Goal: Task Accomplishment & Management: Complete application form

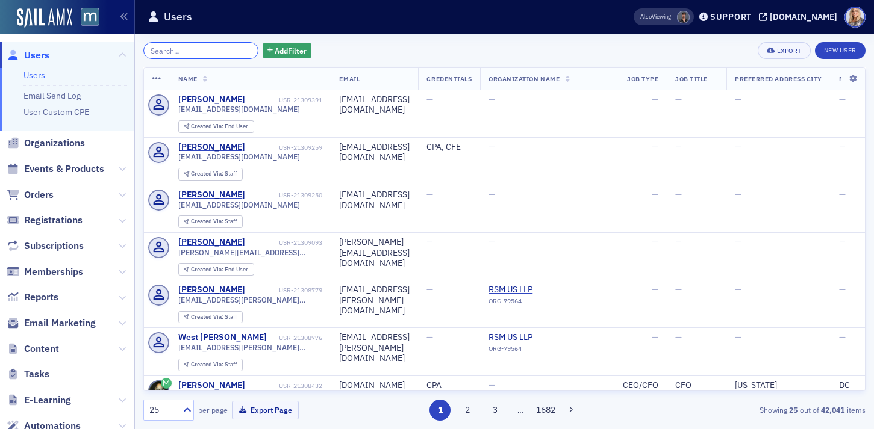
click at [171, 48] on input "search" at bounding box center [200, 50] width 115 height 17
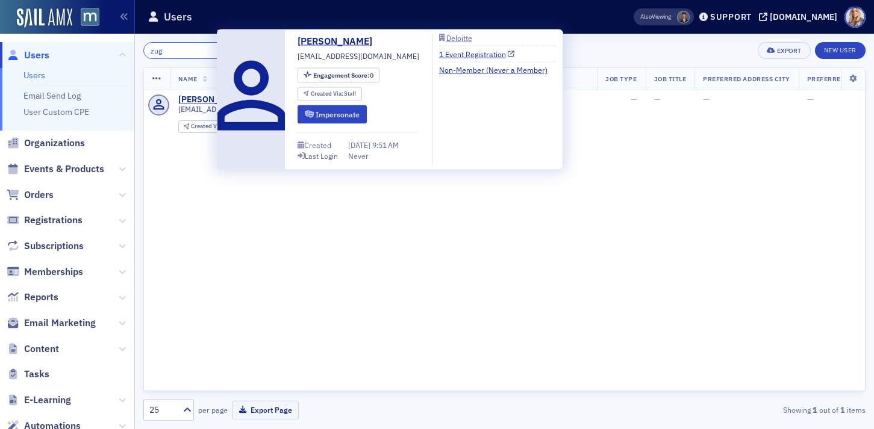
type input "zug"
click at [448, 53] on link "1 Event Registration" at bounding box center [477, 53] width 76 height 11
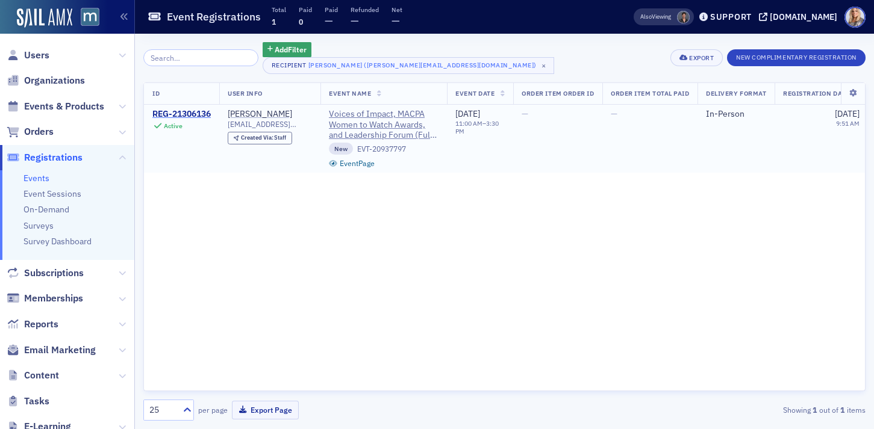
click at [200, 116] on div "REG-21306136" at bounding box center [181, 114] width 58 height 11
click at [269, 140] on span "Created Via :" at bounding box center [258, 138] width 34 height 8
click at [201, 115] on div "REG-21306136" at bounding box center [181, 114] width 58 height 11
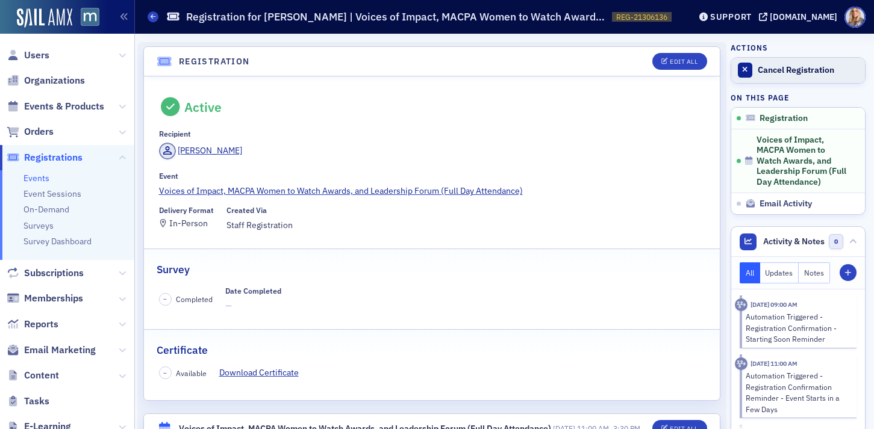
click at [771, 67] on div "Cancel Registration" at bounding box center [808, 70] width 101 height 11
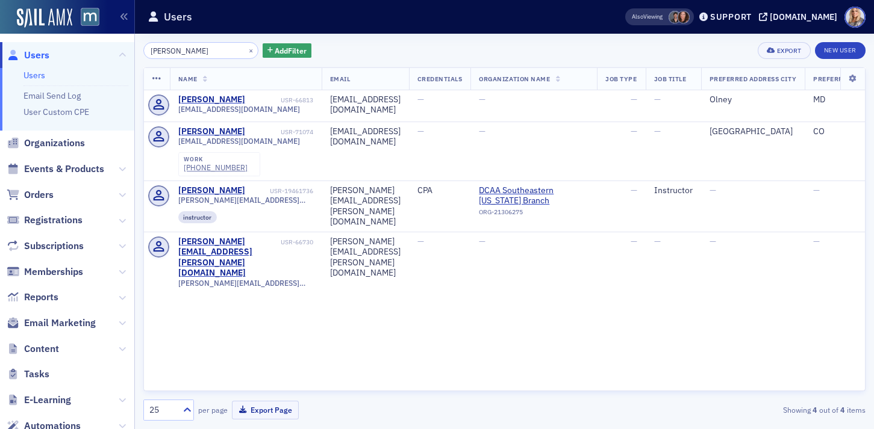
drag, startPoint x: 210, startPoint y: 53, endPoint x: 111, endPoint y: 52, distance: 99.4
click at [111, 52] on div "Users Users Email Send Log User Custom CPE Organizations Events & Products Orde…" at bounding box center [437, 214] width 874 height 429
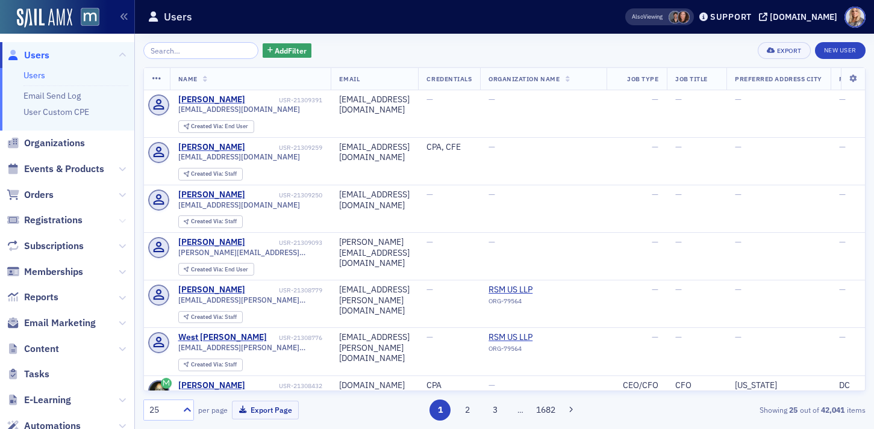
click at [122, 219] on icon at bounding box center [122, 220] width 7 height 7
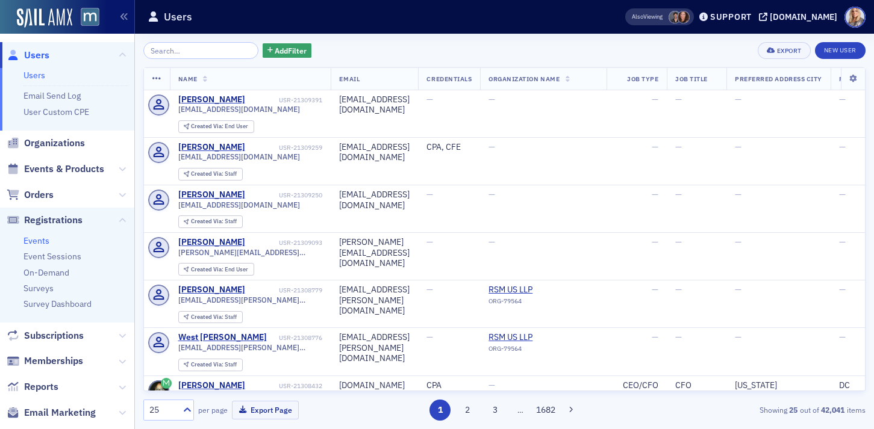
click at [41, 238] on link "Events" at bounding box center [36, 240] width 26 height 11
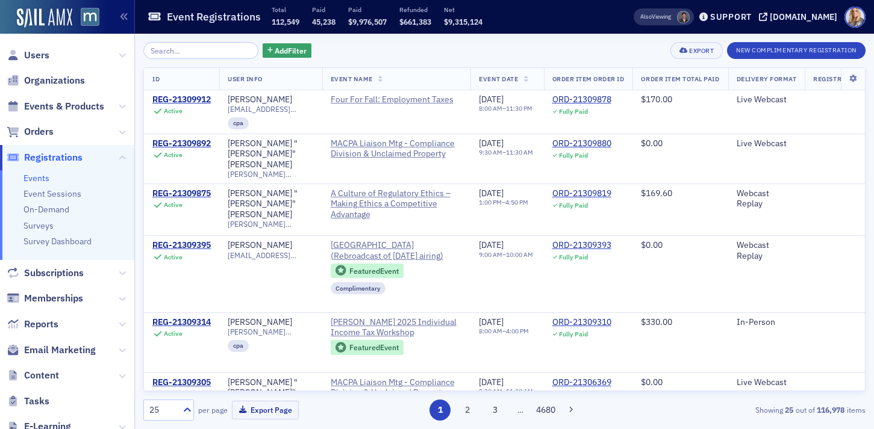
click at [276, 58] on div "Add Filter" at bounding box center [227, 50] width 168 height 17
click at [775, 51] on button "New Complimentary Registration" at bounding box center [796, 50] width 139 height 17
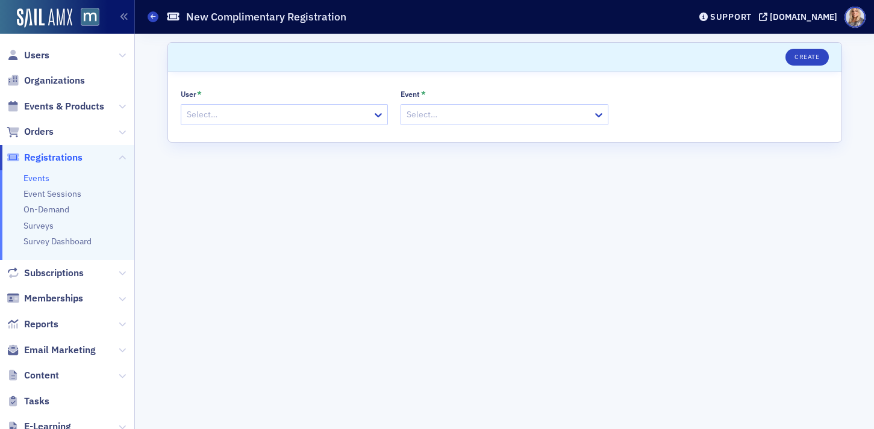
click at [254, 116] on div at bounding box center [278, 114] width 186 height 15
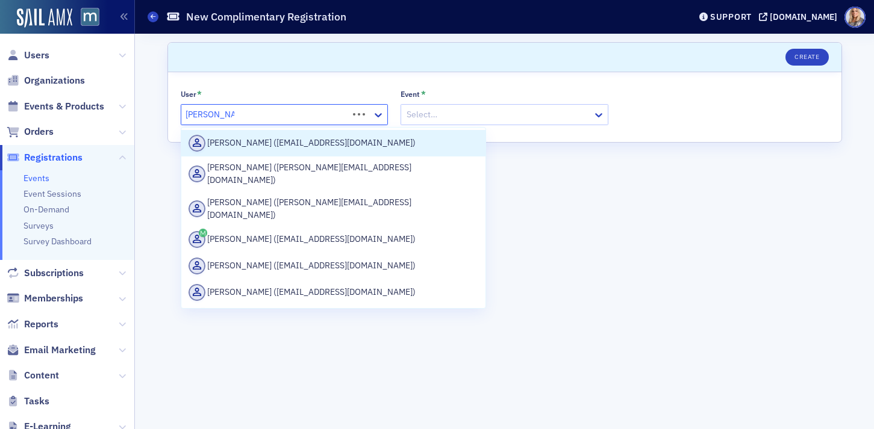
type input "naomi gordon"
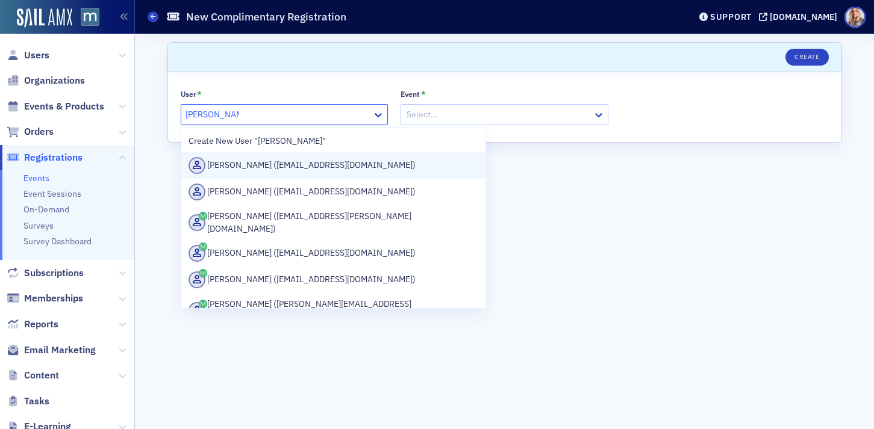
click at [245, 173] on div "Naomi Gordon-Fulse (ngfulse@gmail.com)" at bounding box center [333, 165] width 290 height 17
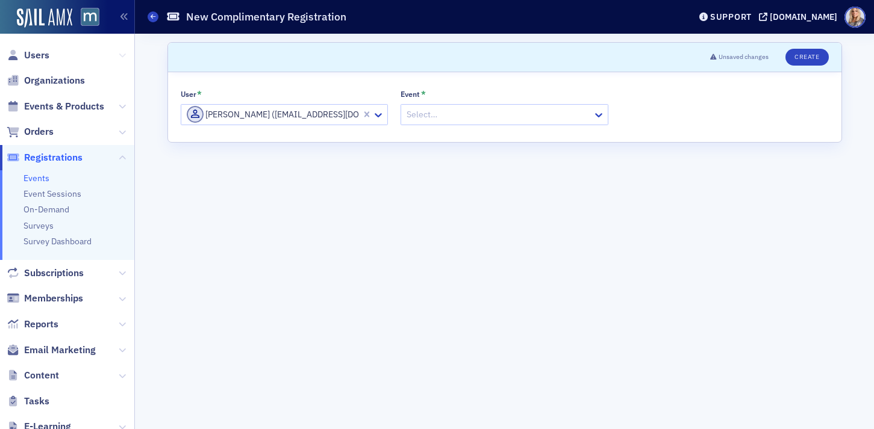
click at [122, 56] on icon at bounding box center [122, 55] width 7 height 7
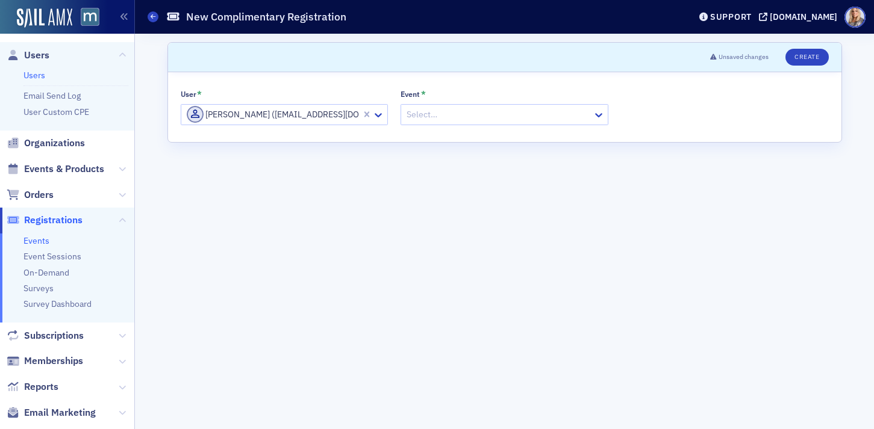
click at [32, 73] on link "Users" at bounding box center [34, 75] width 22 height 11
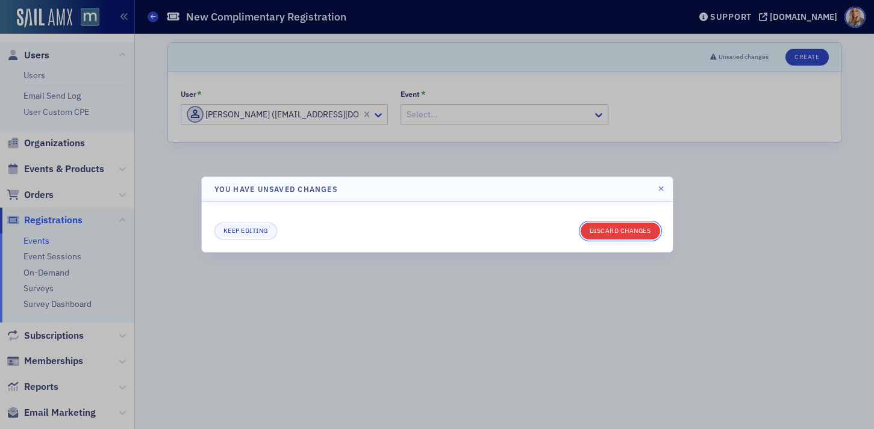
click at [638, 232] on button "Discard changes" at bounding box center [620, 231] width 79 height 17
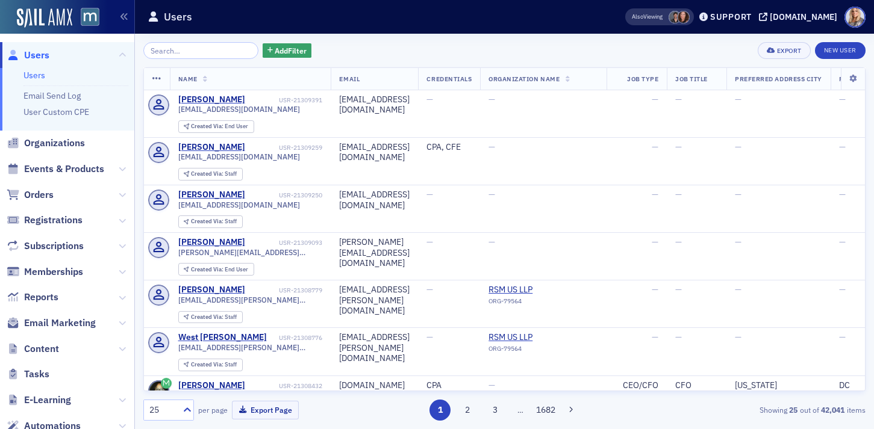
click at [209, 52] on input "search" at bounding box center [200, 50] width 115 height 17
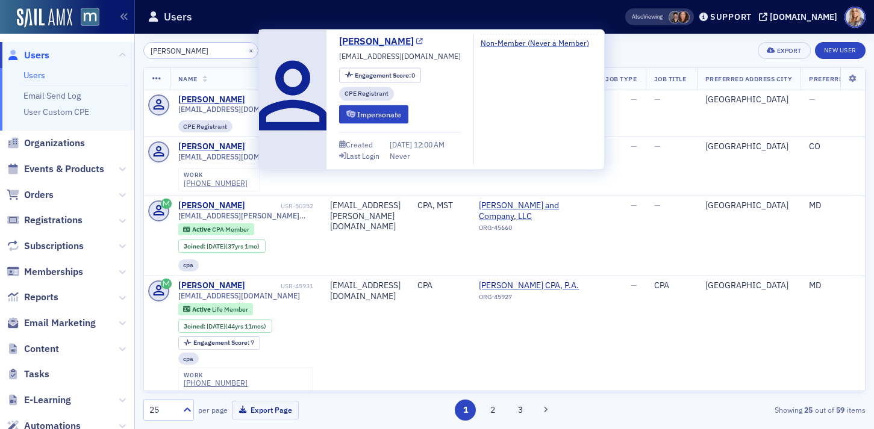
type input "Naomi Gordon"
click at [394, 38] on link "Naomi Gordon-Fulse" at bounding box center [381, 41] width 84 height 14
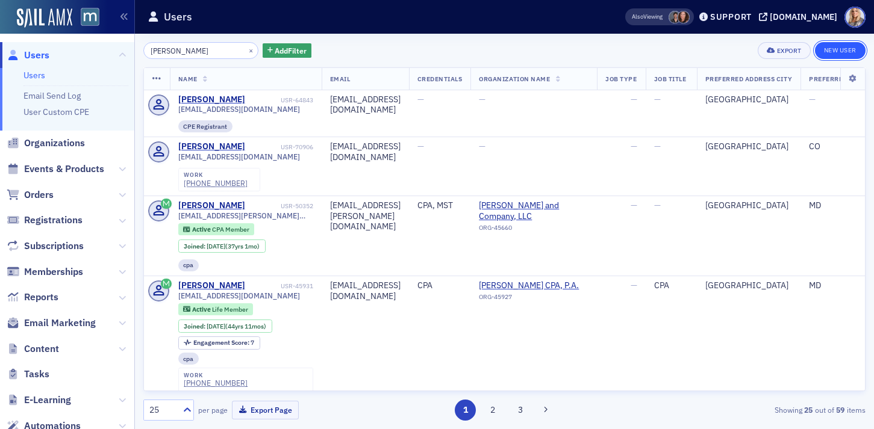
click at [826, 48] on link "New User" at bounding box center [840, 50] width 51 height 17
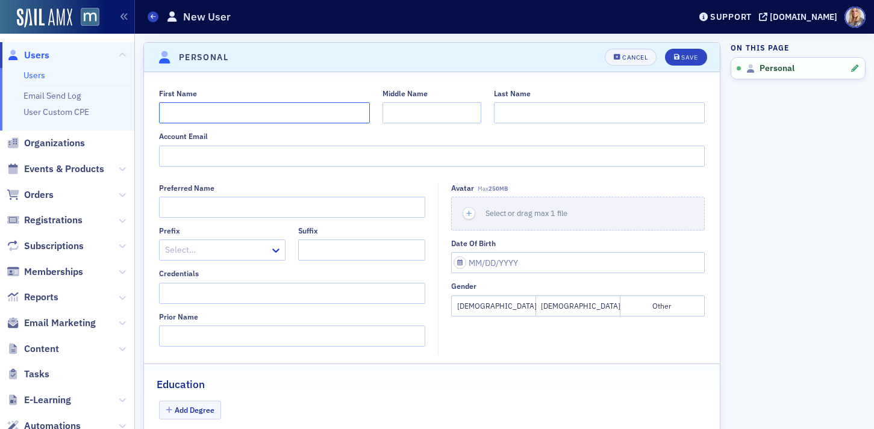
click at [184, 117] on input "First Name" at bounding box center [264, 112] width 211 height 21
paste input "Naomi gordon"
drag, startPoint x: 190, startPoint y: 114, endPoint x: 253, endPoint y: 116, distance: 62.6
click at [253, 116] on input "Naomi gordon" at bounding box center [264, 112] width 211 height 21
type input "Naomi"
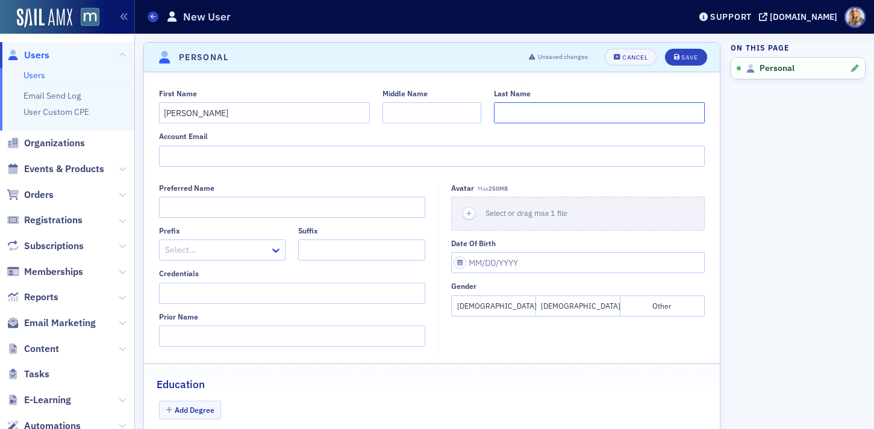
click at [523, 115] on input "Last Name" at bounding box center [599, 112] width 211 height 21
paste input "gordon"
click at [504, 113] on input "gordon" at bounding box center [599, 112] width 211 height 21
type input "Gordon"
click at [384, 140] on div "Account Email" at bounding box center [432, 136] width 546 height 9
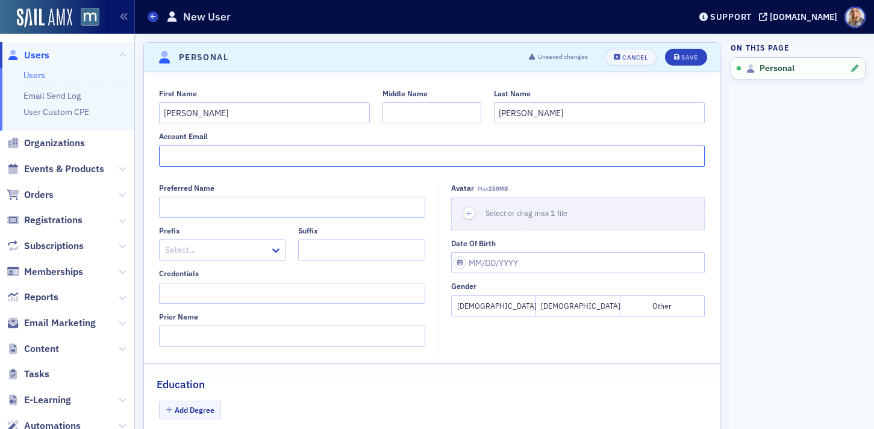
click at [330, 155] on input "Account Email" at bounding box center [432, 156] width 546 height 21
click at [188, 153] on input "Account Email" at bounding box center [432, 156] width 546 height 21
paste input "ngordon@grabercpa.com"
type input "ngordon@grabercpa.com"
click at [679, 58] on icon "submit" at bounding box center [677, 57] width 6 height 7
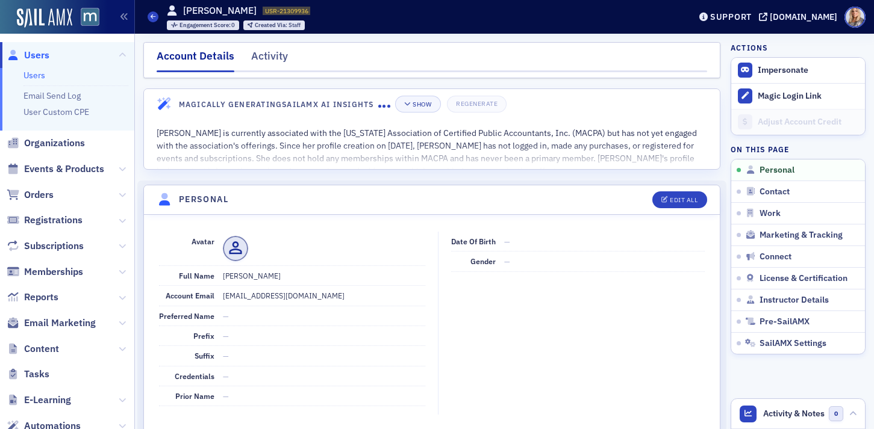
click at [39, 78] on link "Users" at bounding box center [34, 75] width 22 height 11
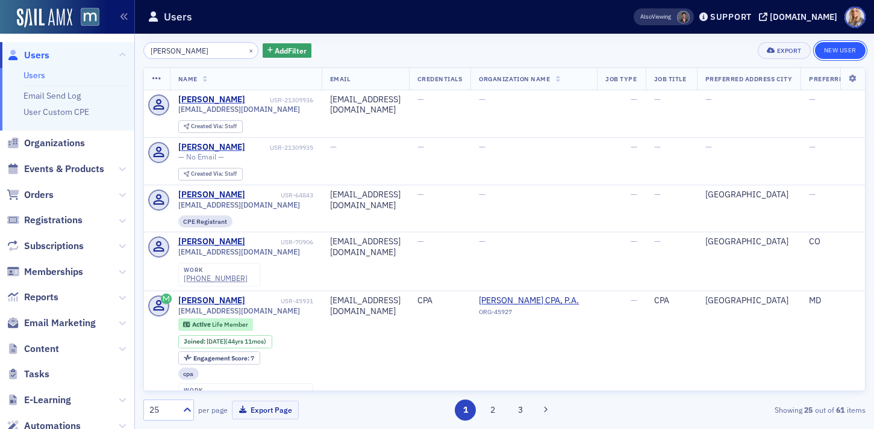
click at [836, 52] on link "New User" at bounding box center [840, 50] width 51 height 17
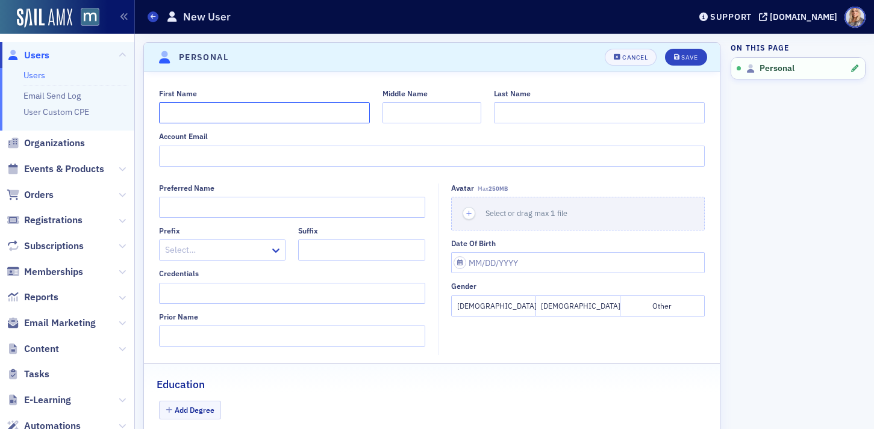
click at [294, 118] on input "First Name" at bounding box center [264, 112] width 211 height 21
paste input "VUurszuy@grabercpa.com"
type input "VUurszuy@grabercpa.com"
drag, startPoint x: 285, startPoint y: 116, endPoint x: 96, endPoint y: 115, distance: 189.1
click at [96, 115] on div "Users Users Email Send Log User Custom CPE Organizations Events & Products Orde…" at bounding box center [437, 214] width 874 height 429
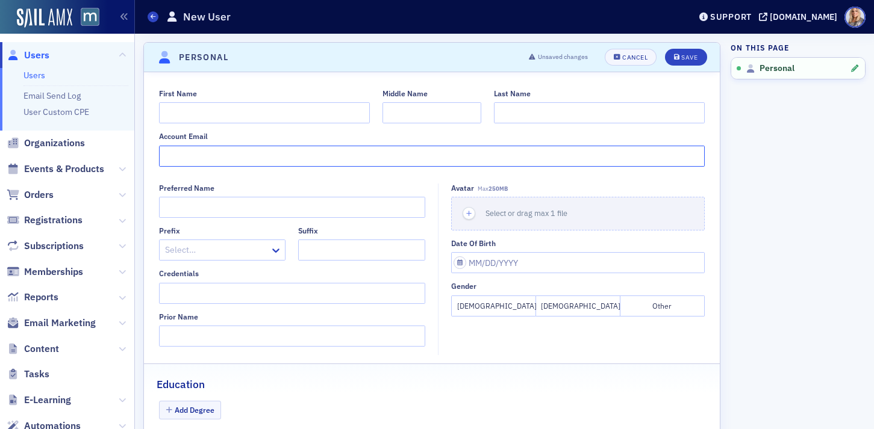
click at [188, 161] on input "Account Email" at bounding box center [432, 156] width 546 height 21
paste input "VUurszuy@grabercpa.com"
type input "VUurszuy@grabercpa.com"
click at [205, 110] on input "First Name" at bounding box center [264, 112] width 211 height 21
type input "Victoria"
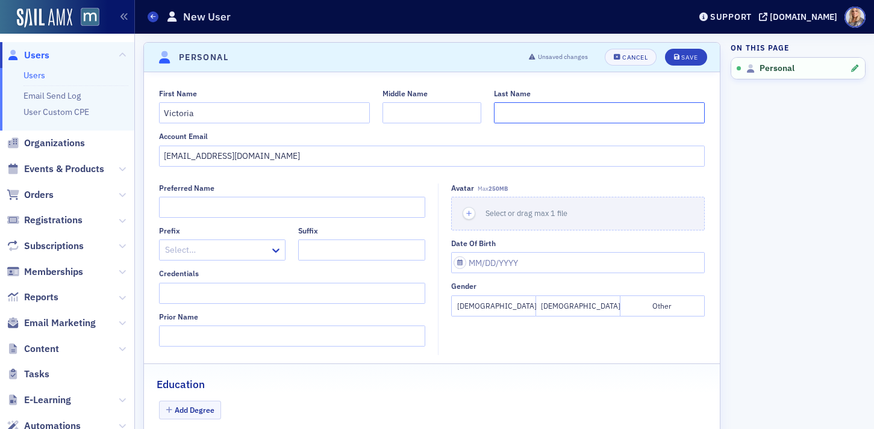
click at [526, 116] on input "Last Name" at bounding box center [599, 112] width 211 height 21
paste input "Urszuy"
type input "Urszuy"
click at [429, 133] on div "Account Email" at bounding box center [432, 136] width 546 height 9
click at [691, 63] on button "Save" at bounding box center [686, 57] width 42 height 17
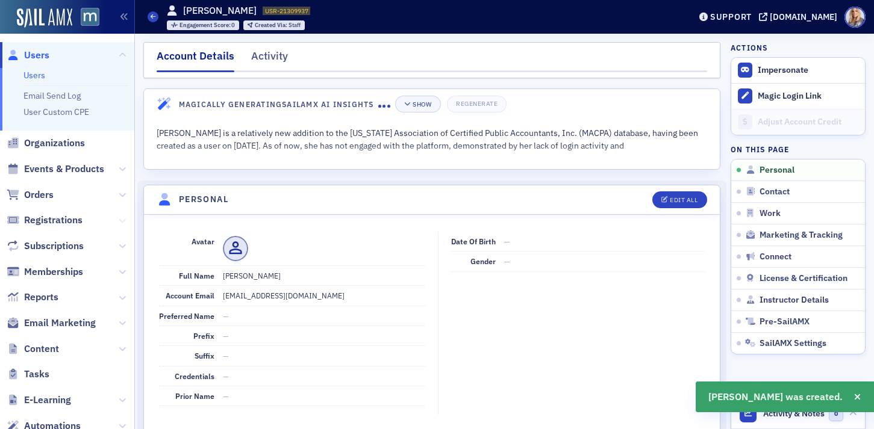
click at [122, 219] on icon at bounding box center [122, 220] width 7 height 7
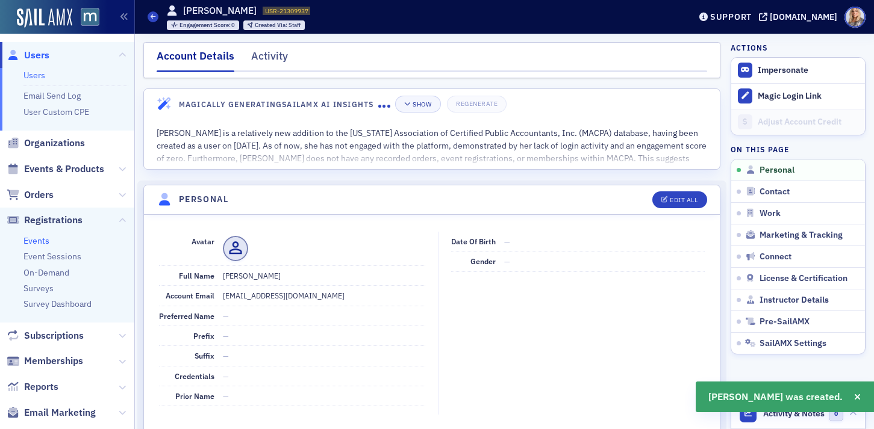
click at [42, 237] on link "Events" at bounding box center [36, 240] width 26 height 11
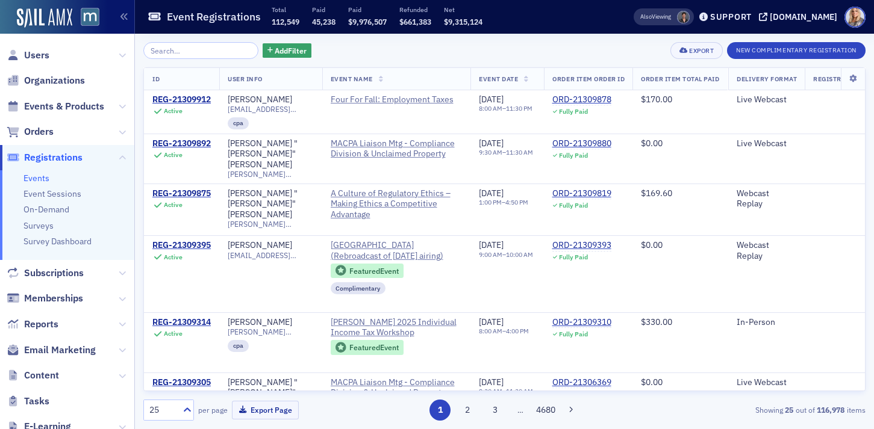
click at [170, 48] on input "search" at bounding box center [200, 50] width 115 height 17
click at [767, 51] on button "New Complimentary Registration" at bounding box center [796, 50] width 139 height 17
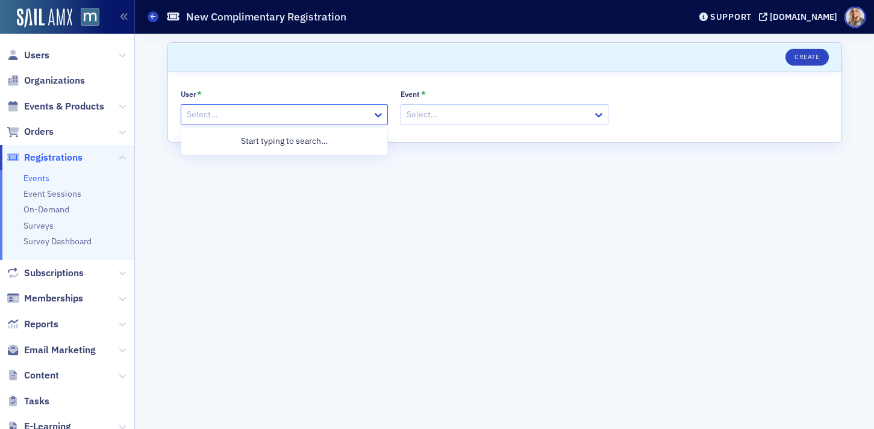
click at [305, 120] on div at bounding box center [278, 114] width 186 height 15
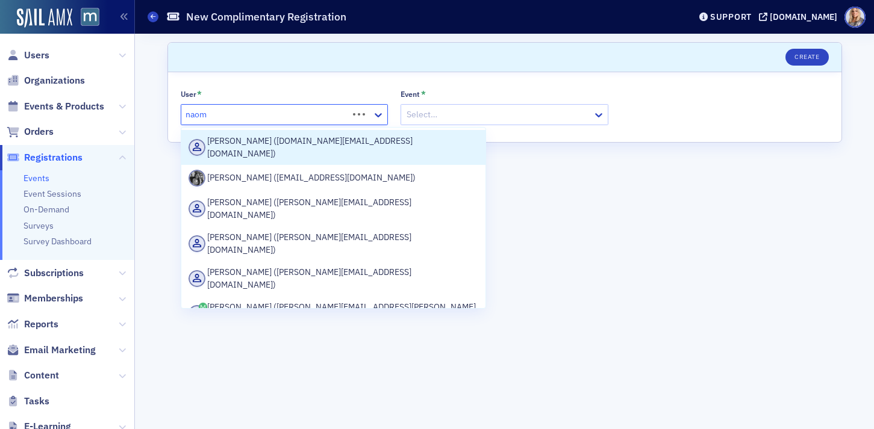
type input "naomi"
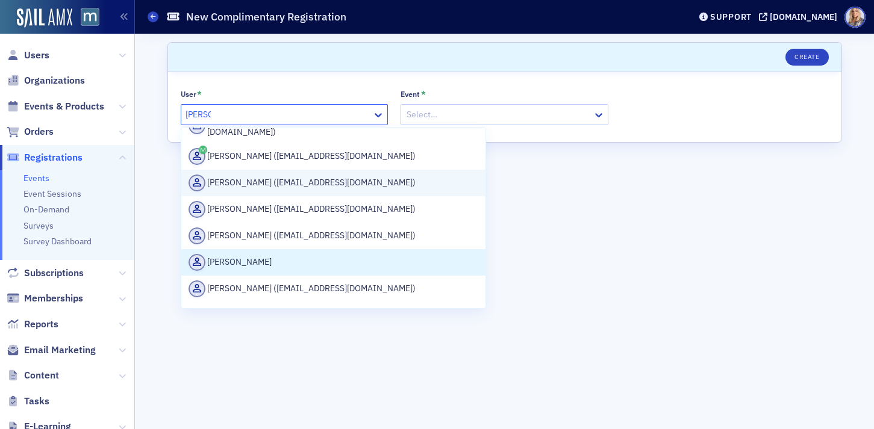
scroll to position [85, 0]
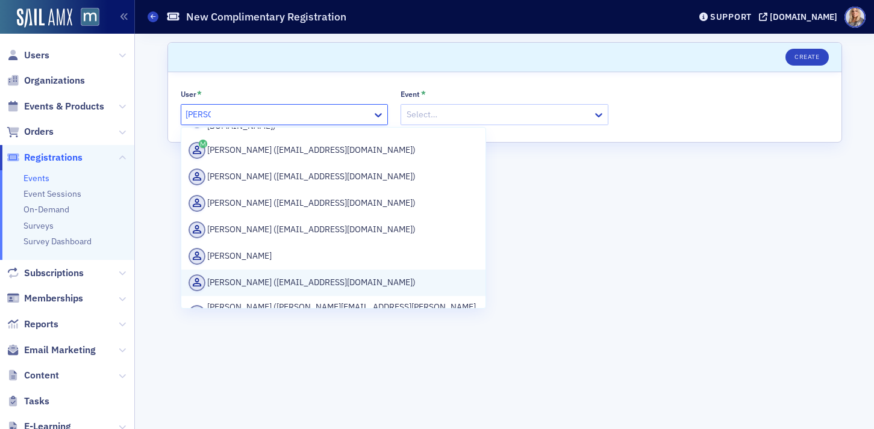
click at [292, 275] on div "Naomi Gordon (ngordon@grabercpa.com)" at bounding box center [333, 283] width 290 height 17
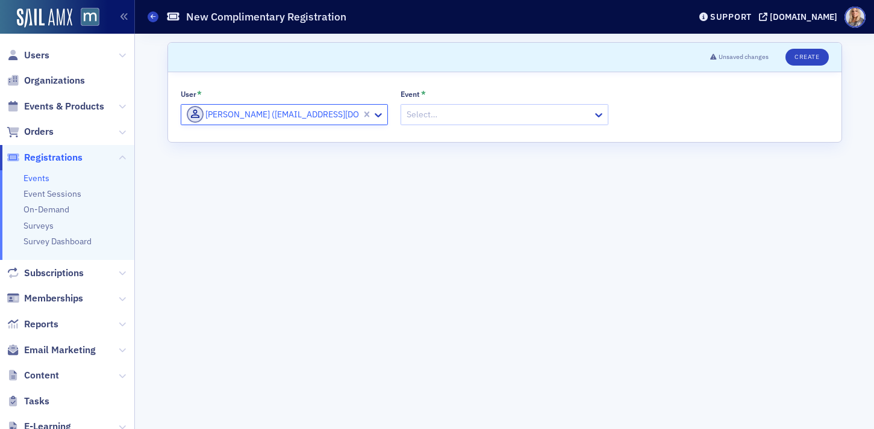
click at [455, 114] on div at bounding box center [498, 114] width 186 height 15
click at [454, 114] on div at bounding box center [498, 114] width 186 height 15
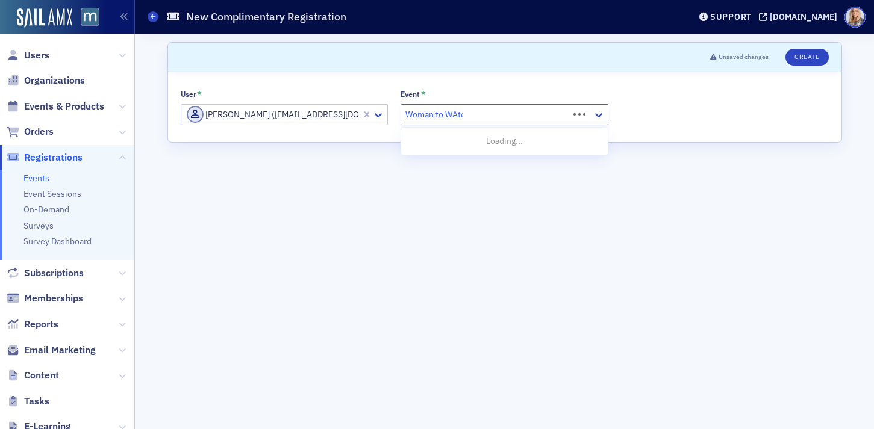
type input "Woman to WAtch"
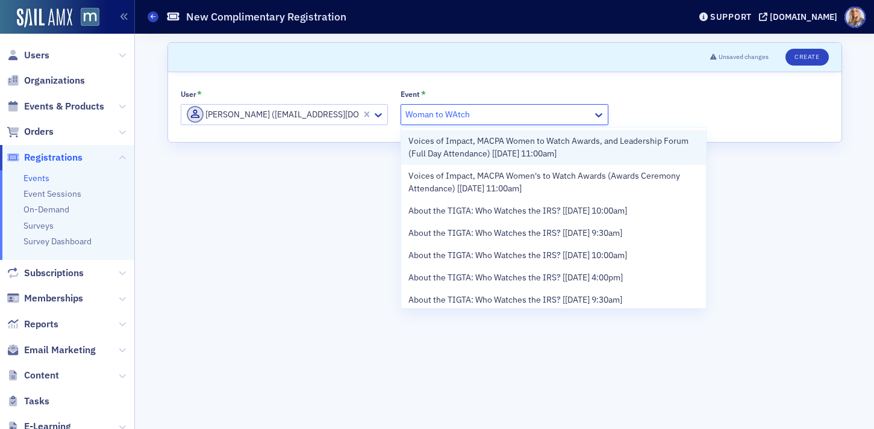
click at [473, 148] on span "Voices of Impact, MACPA Women to Watch Awards, and Leadership Forum (Full Day A…" at bounding box center [553, 147] width 290 height 25
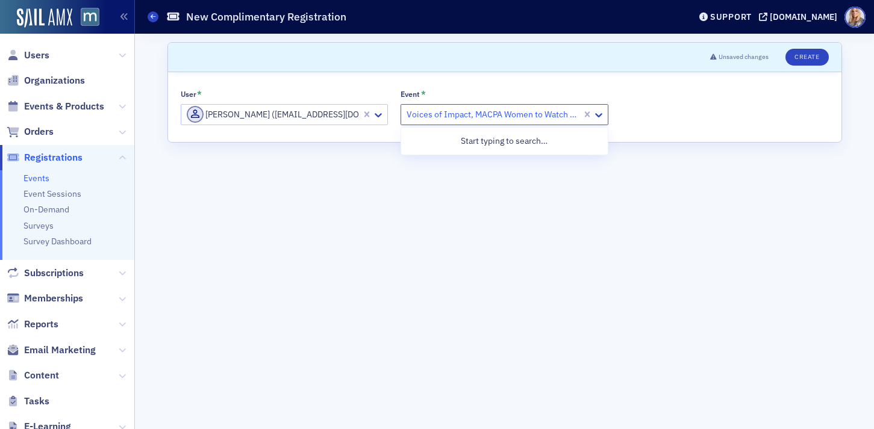
click at [575, 121] on div at bounding box center [492, 114] width 175 height 15
click at [817, 58] on button "Create" at bounding box center [806, 57] width 43 height 17
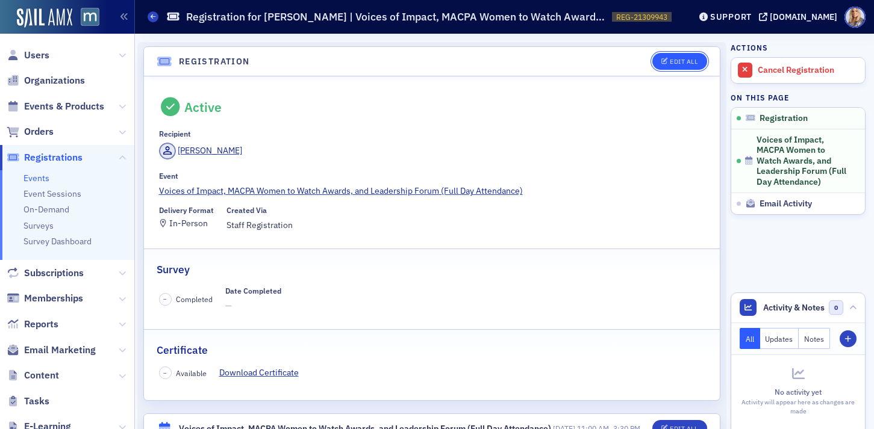
click at [676, 58] on div "Edit All" at bounding box center [684, 61] width 28 height 7
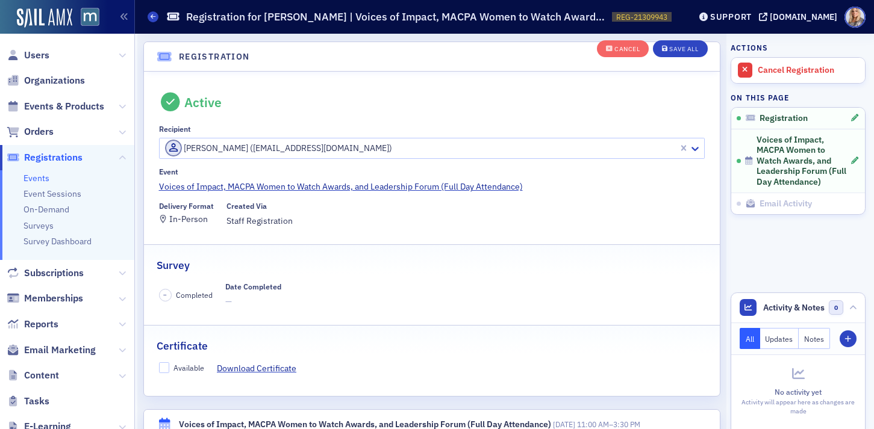
scroll to position [32, 0]
click at [509, 185] on link "Voices of Impact, MACPA Women to Watch Awards, and Leadership Forum (Full Day A…" at bounding box center [432, 185] width 546 height 13
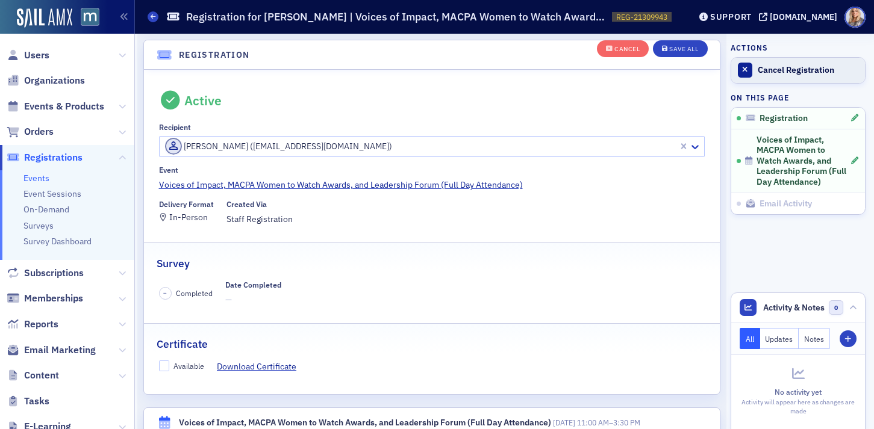
click at [770, 75] on div "Cancel Registration" at bounding box center [808, 70] width 101 height 11
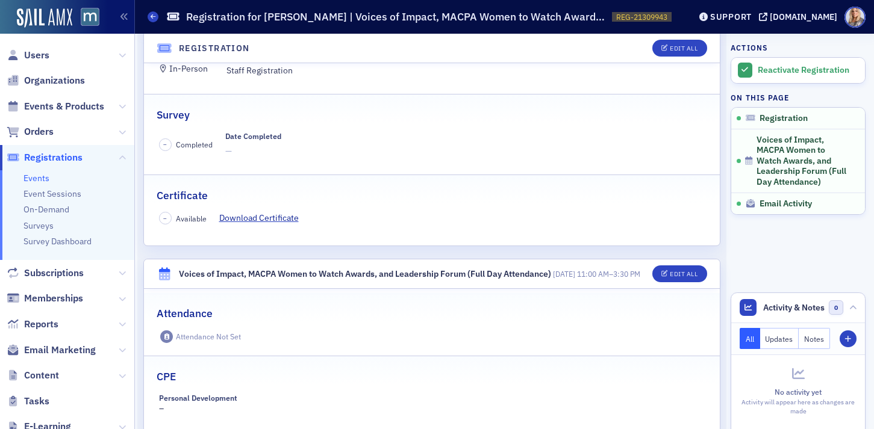
scroll to position [0, 0]
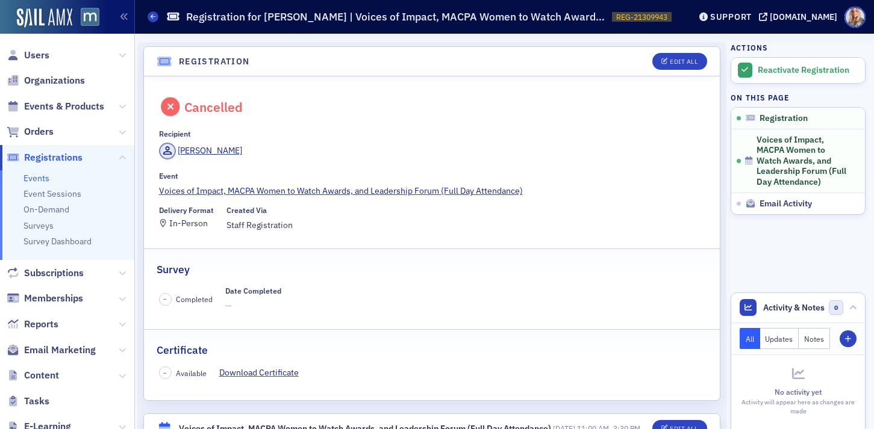
click at [52, 158] on span "Registrations" at bounding box center [53, 157] width 58 height 13
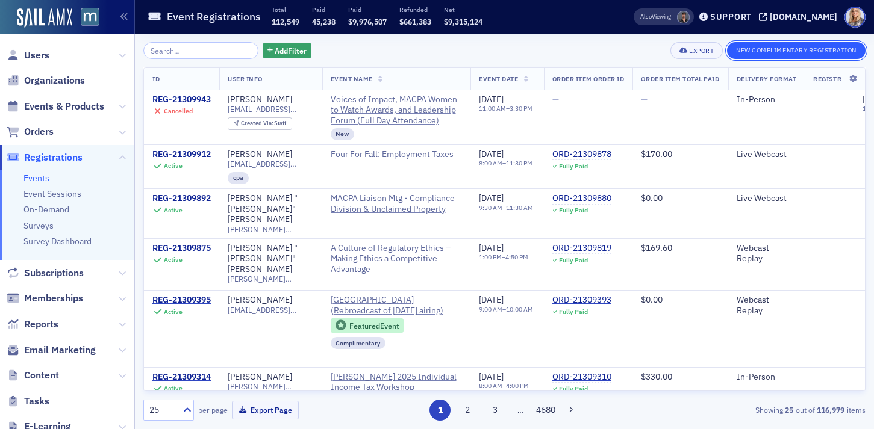
click at [762, 51] on button "New Complimentary Registration" at bounding box center [796, 50] width 139 height 17
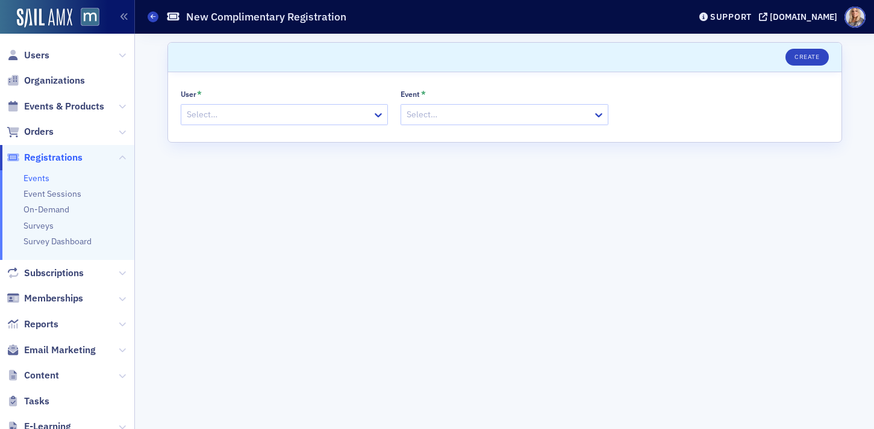
click at [342, 120] on div at bounding box center [278, 114] width 186 height 15
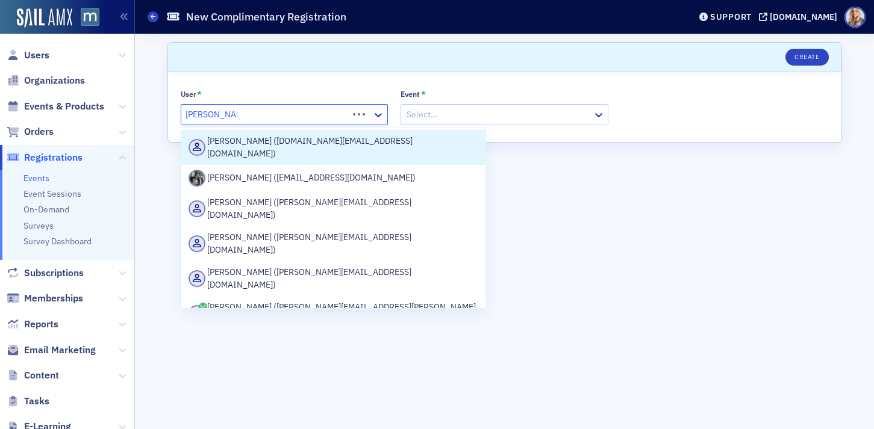
type input "Naomi Gordon"
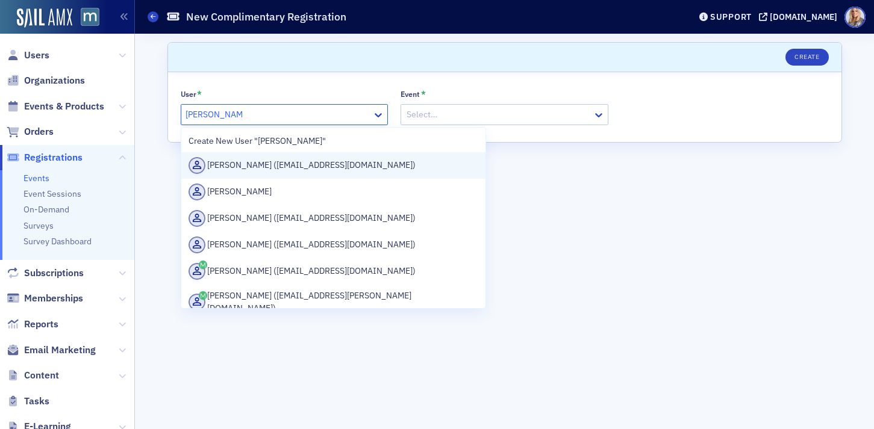
click at [346, 160] on div "Naomi Gordon (ngordon@grabercpa.com)" at bounding box center [333, 165] width 290 height 17
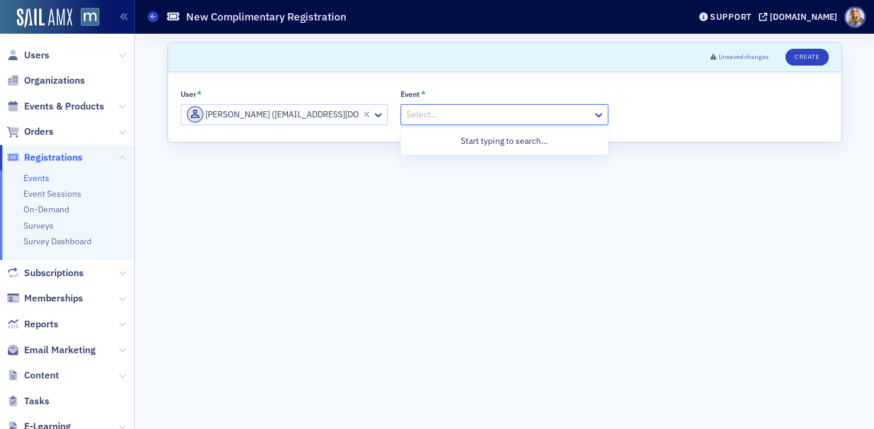
click at [434, 116] on div at bounding box center [498, 114] width 186 height 15
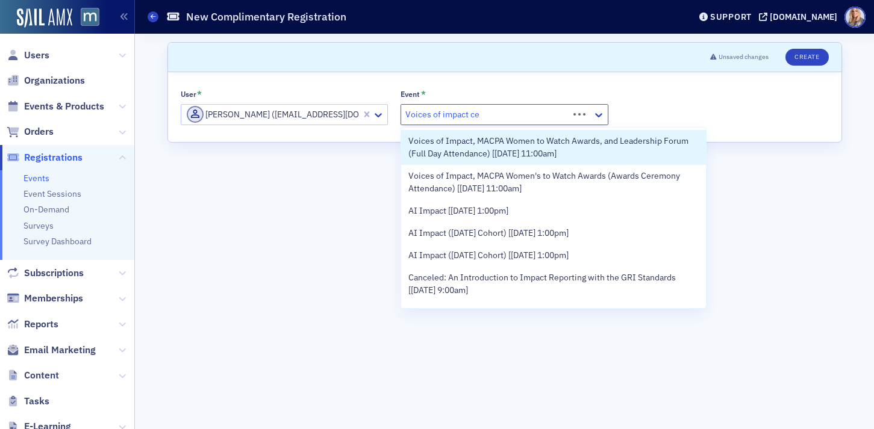
type input "Voices of impact cer"
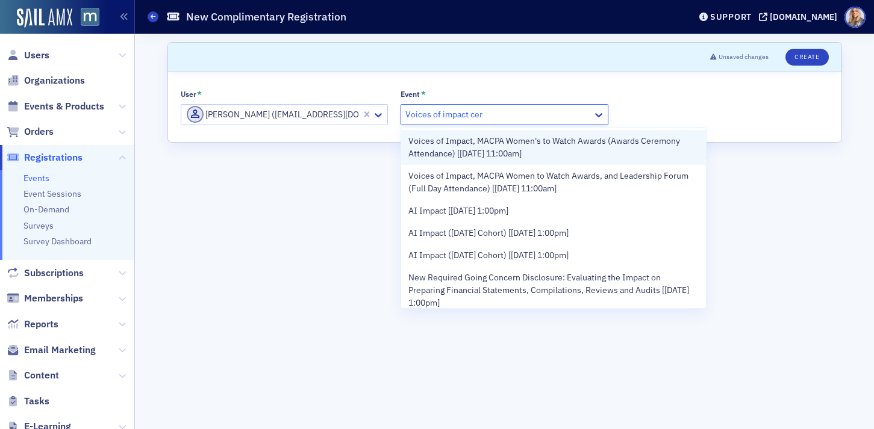
click at [447, 146] on span "Voices of Impact, MACPA Women's to Watch Awards (Awards Ceremony Attendance) [9…" at bounding box center [553, 147] width 290 height 25
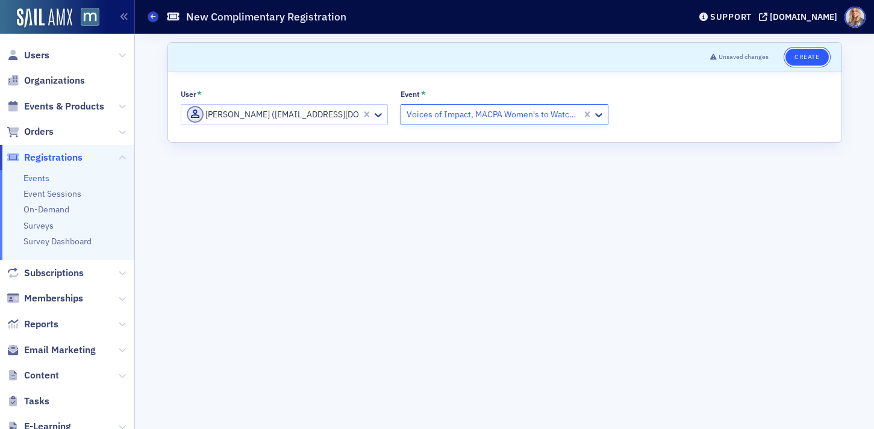
click at [815, 59] on button "Create" at bounding box center [806, 57] width 43 height 17
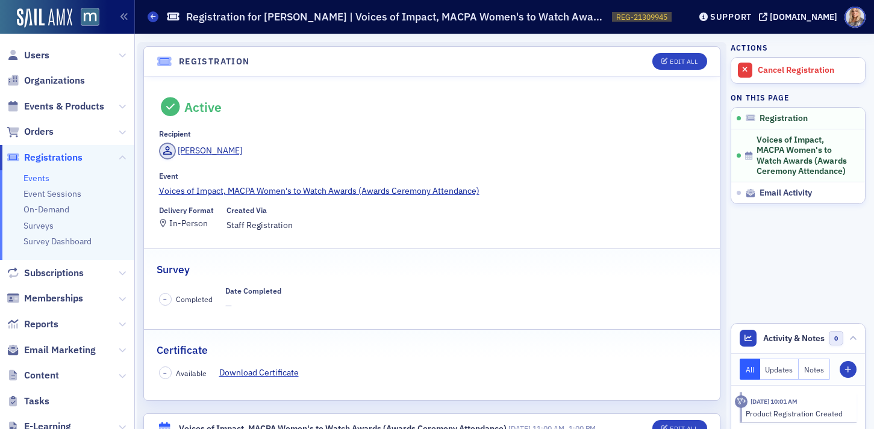
click at [34, 179] on link "Events" at bounding box center [36, 178] width 26 height 11
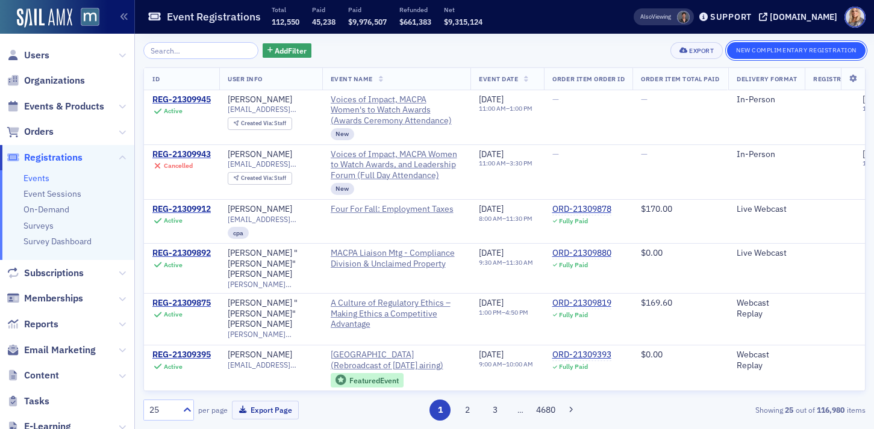
click at [752, 45] on button "New Complimentary Registration" at bounding box center [796, 50] width 139 height 17
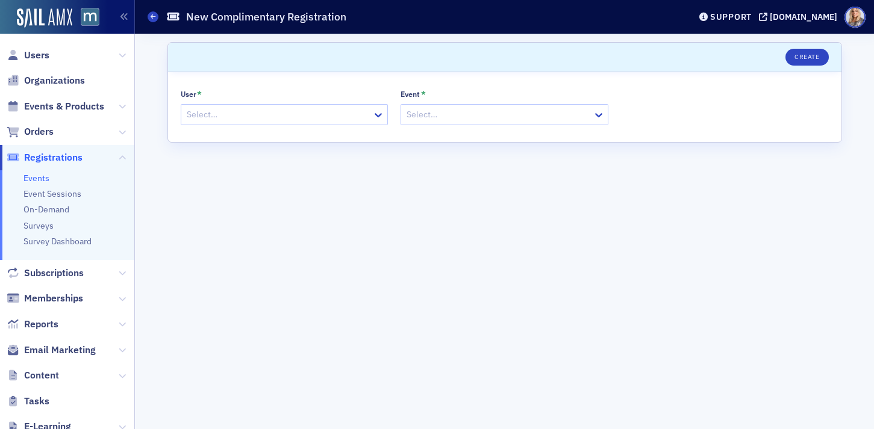
click at [293, 119] on div at bounding box center [278, 114] width 186 height 15
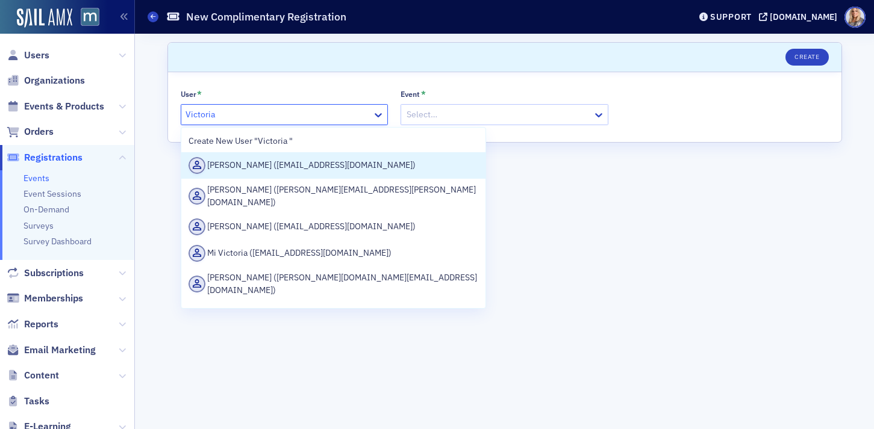
type input "Victoria U"
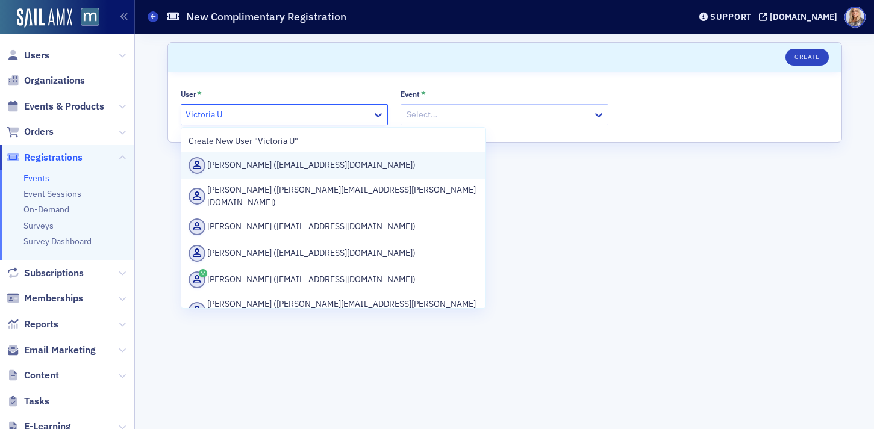
click at [321, 165] on div "Victoria Urszuy (vuurszuy@grabercpa.com)" at bounding box center [333, 165] width 290 height 17
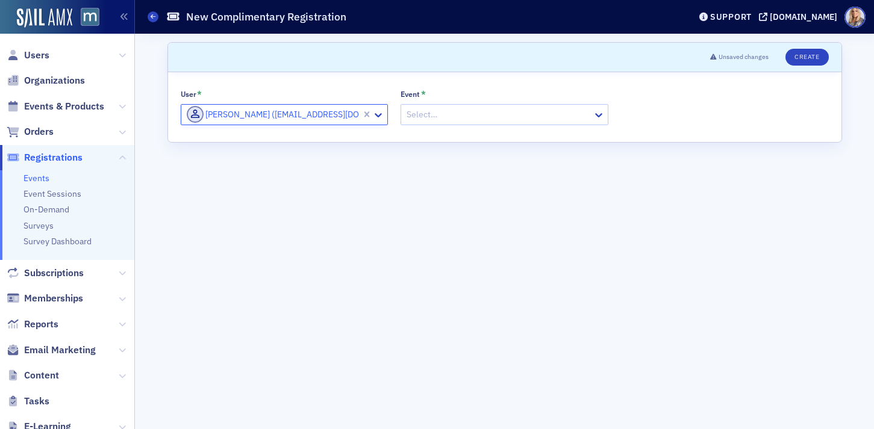
click at [445, 114] on div at bounding box center [498, 114] width 186 height 15
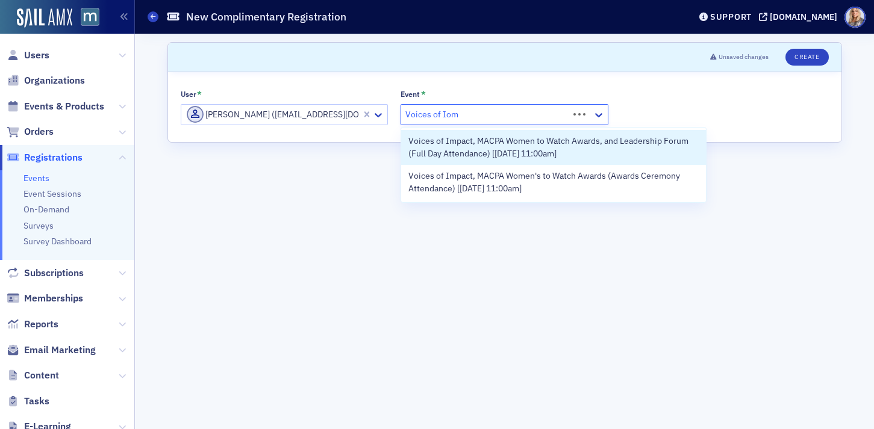
type input "Voices of Iomp"
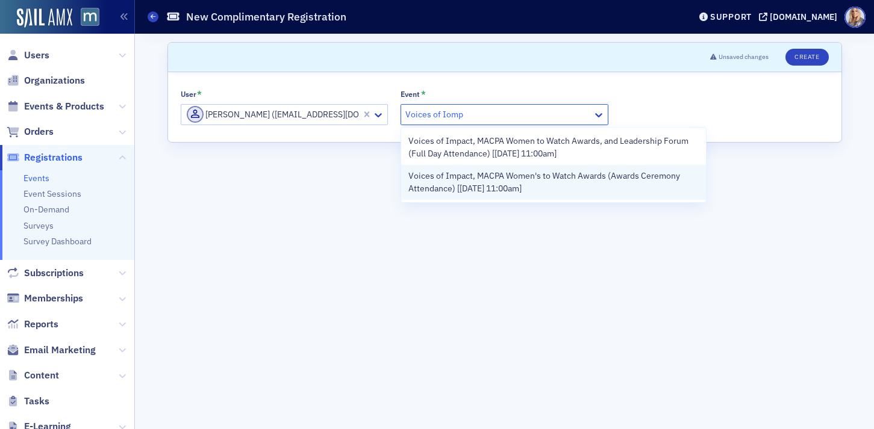
click at [465, 180] on span "Voices of Impact, MACPA Women's to Watch Awards (Awards Ceremony Attendance) [9…" at bounding box center [553, 182] width 290 height 25
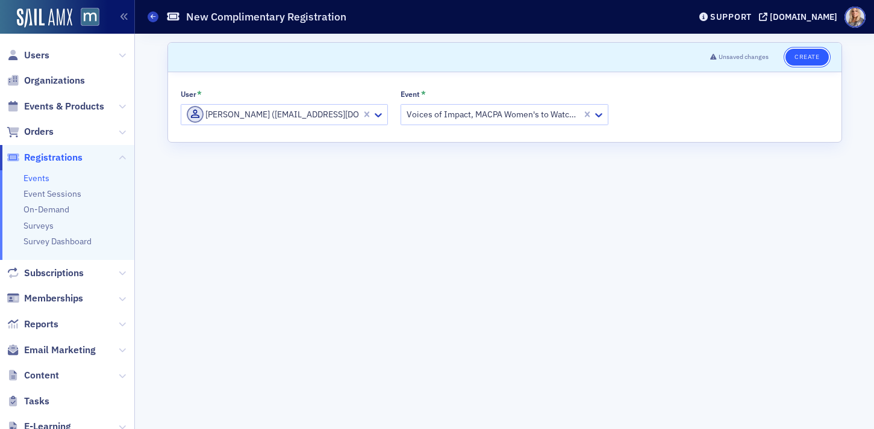
click at [801, 60] on button "Create" at bounding box center [806, 57] width 43 height 17
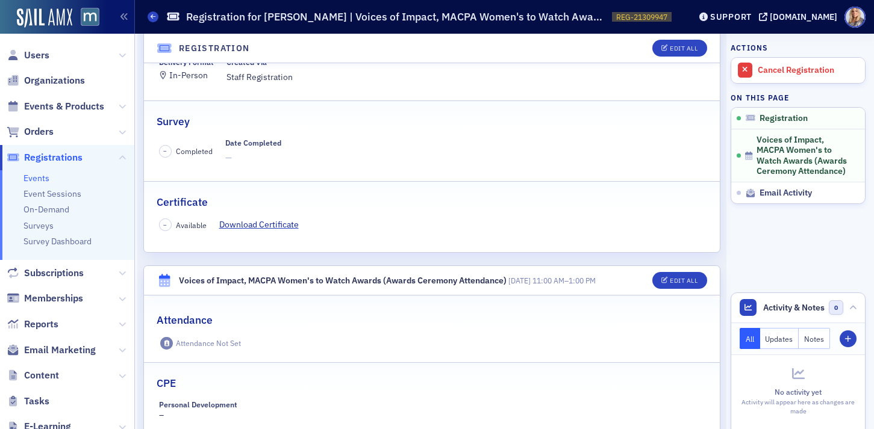
scroll to position [252, 0]
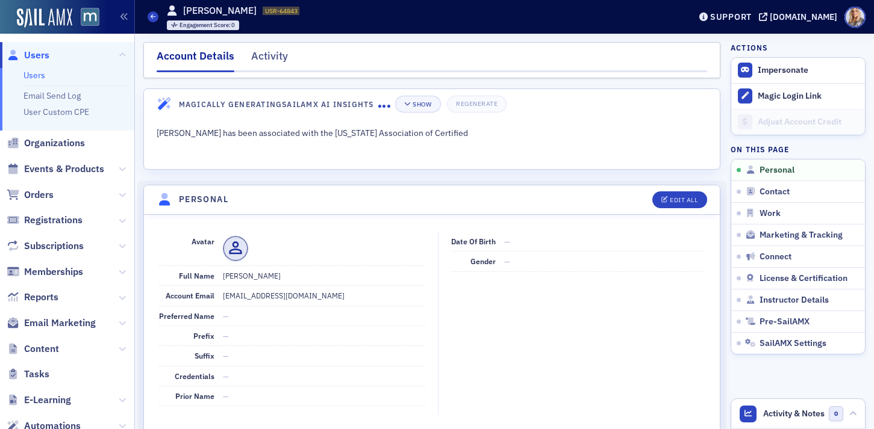
drag, startPoint x: 222, startPoint y: 275, endPoint x: 305, endPoint y: 280, distance: 83.3
click at [305, 280] on dd "Naomi Gordon-Fulse" at bounding box center [324, 275] width 203 height 19
copy dd "Naomi Gordon-Fulse"
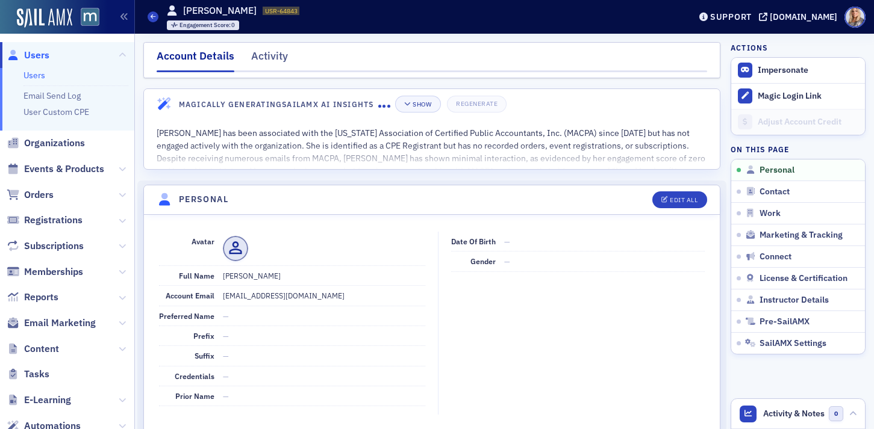
click at [39, 73] on link "Users" at bounding box center [34, 75] width 22 height 11
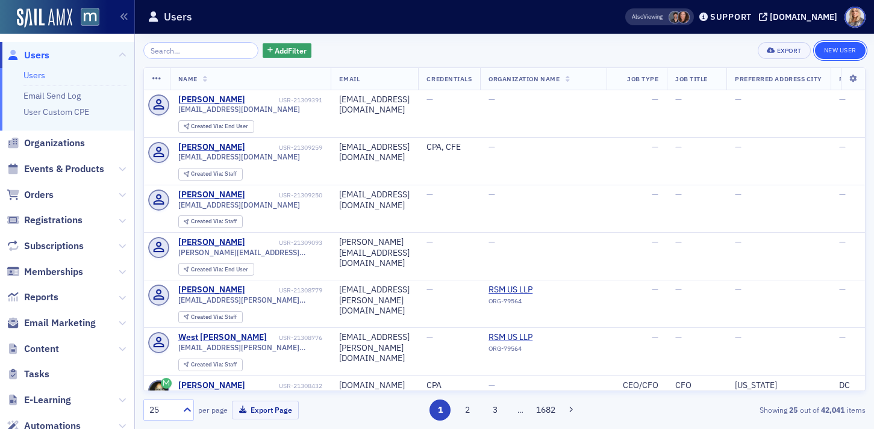
click at [849, 52] on link "New User" at bounding box center [840, 50] width 51 height 17
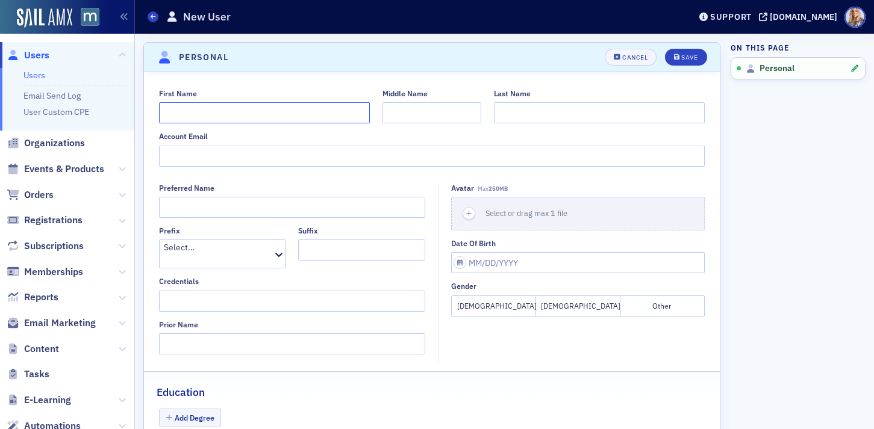
click at [276, 114] on input "First Name" at bounding box center [264, 112] width 211 height 21
paste input "Naomi Gordon-Fulse"
drag, startPoint x: 190, startPoint y: 114, endPoint x: 257, endPoint y: 115, distance: 66.2
click at [257, 115] on input "Naomi Gordon-Fulse" at bounding box center [264, 112] width 211 height 21
type input "Naomi"
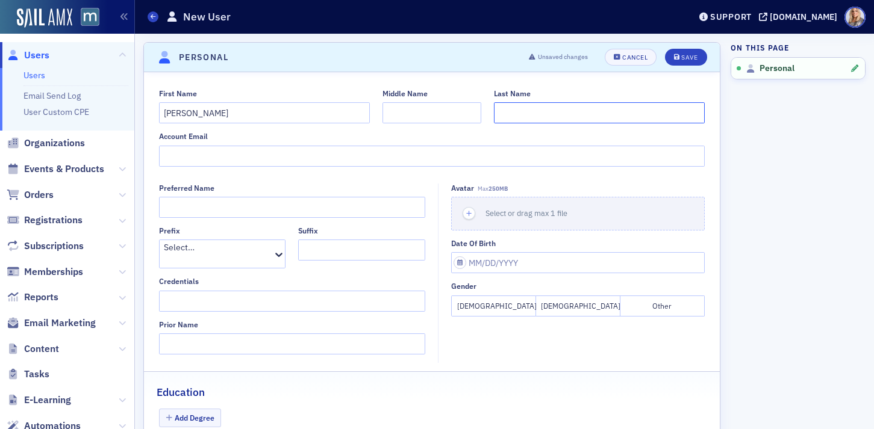
click at [525, 116] on input "Last Name" at bounding box center [599, 112] width 211 height 21
paste input "Gordon-Fulse"
click at [551, 117] on input "Gordon-Fulse" at bounding box center [599, 112] width 211 height 21
type input "Gordon"
click at [676, 60] on icon "submit" at bounding box center [677, 57] width 6 height 7
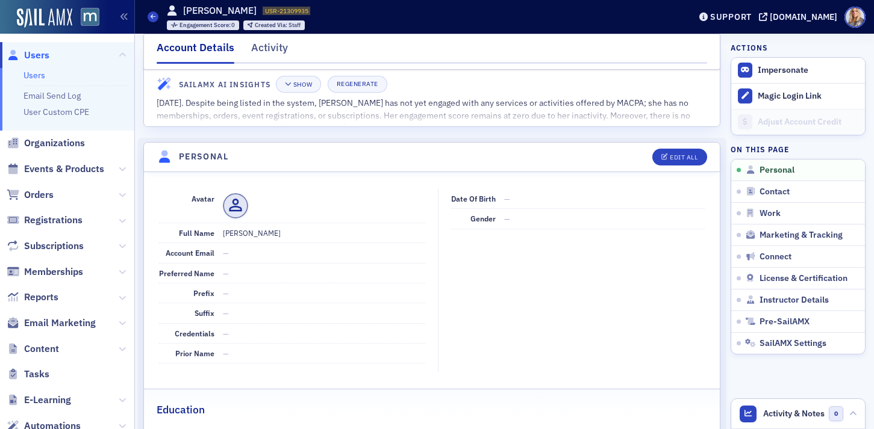
scroll to position [46, 0]
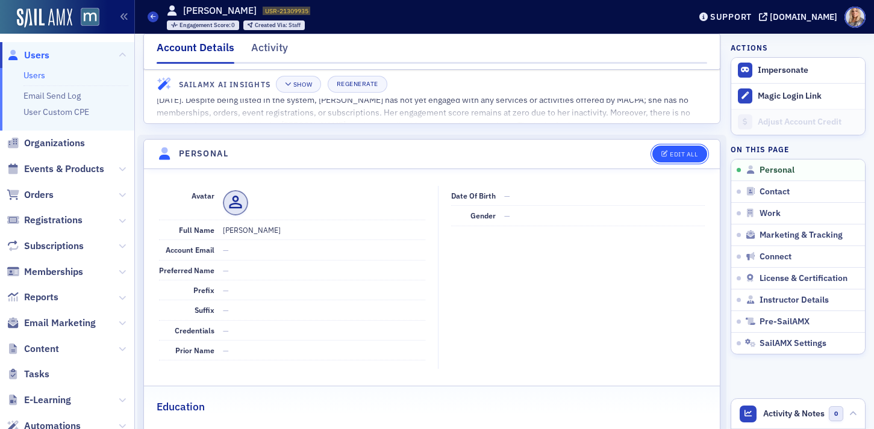
click at [685, 156] on div "Edit All" at bounding box center [684, 154] width 28 height 7
select select "US"
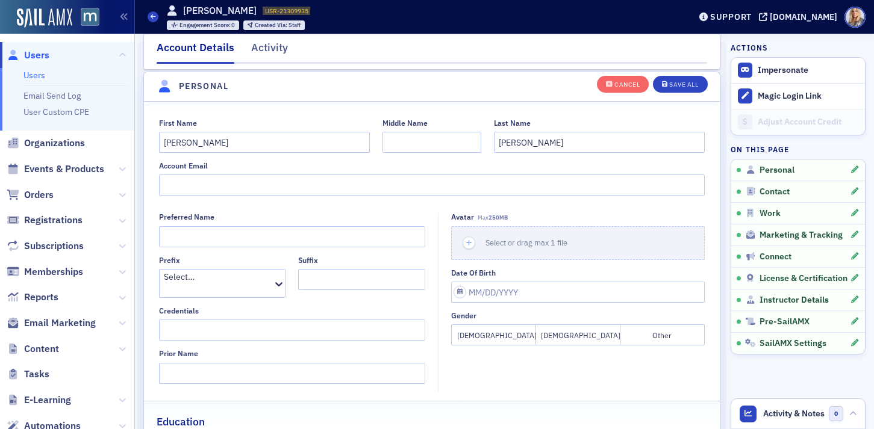
scroll to position [140, 0]
drag, startPoint x: 593, startPoint y: 146, endPoint x: 453, endPoint y: 144, distance: 139.7
click at [453, 144] on div "First Name Naomi Middle Name Last Name Gordon" at bounding box center [432, 134] width 546 height 34
drag, startPoint x: 222, startPoint y: 142, endPoint x: 42, endPoint y: 143, distance: 180.7
click at [42, 143] on div "Users Users Email Send Log User Custom CPE Organizations Events & Products Orde…" at bounding box center [437, 214] width 874 height 429
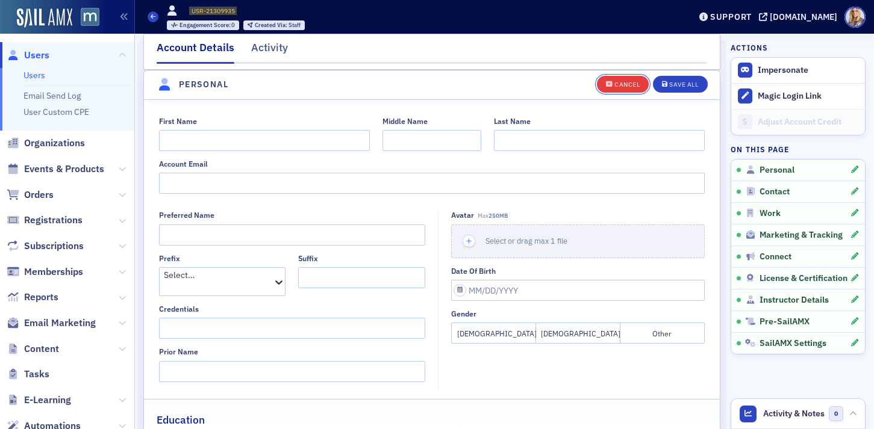
click at [622, 89] on button "Cancel" at bounding box center [623, 83] width 52 height 17
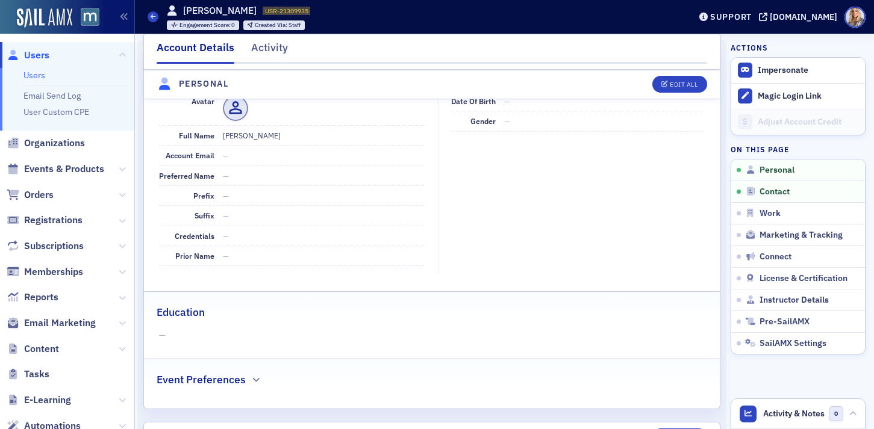
click at [36, 79] on link "Users" at bounding box center [34, 75] width 22 height 11
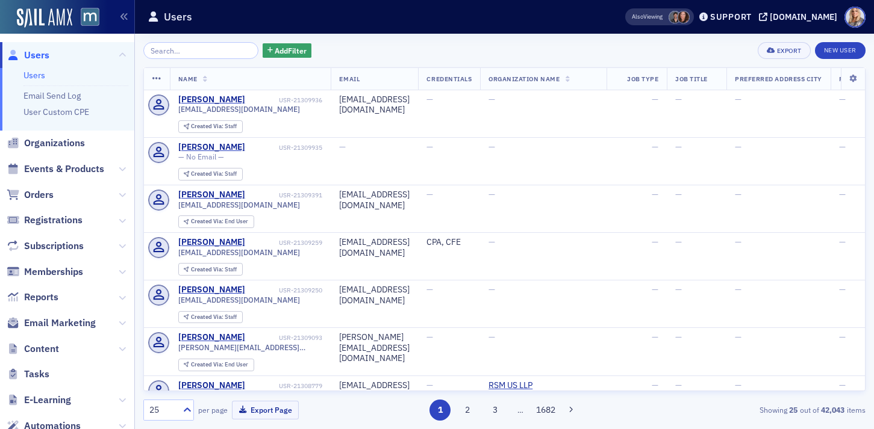
click at [161, 49] on input "search" at bounding box center [200, 50] width 115 height 17
click at [850, 53] on link "New User" at bounding box center [840, 50] width 51 height 17
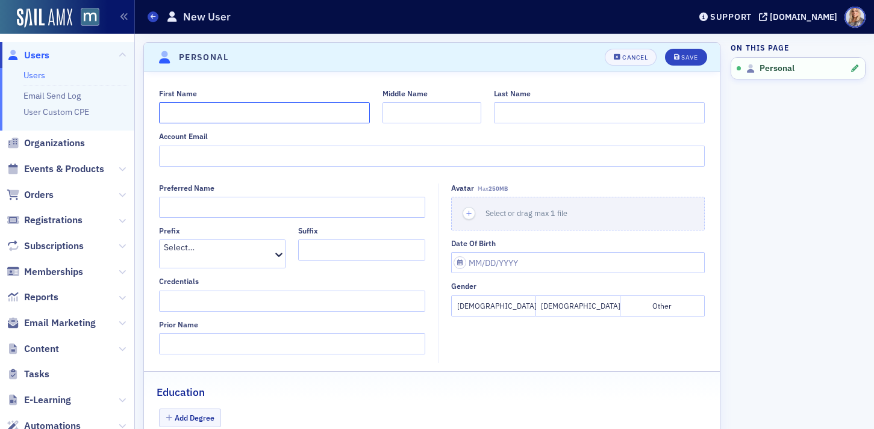
click at [276, 119] on input "First Name" at bounding box center [264, 112] width 211 height 21
paste input "Vicotria Urszuy"
drag, startPoint x: 195, startPoint y: 113, endPoint x: 262, endPoint y: 123, distance: 68.2
click at [262, 123] on input "Vicotria Urszuy" at bounding box center [264, 112] width 211 height 21
type input "Vicotria"
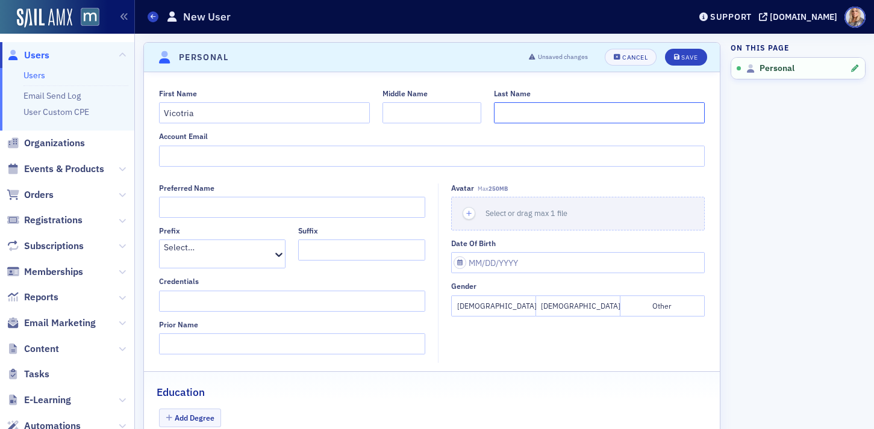
click at [514, 120] on input "Last Name" at bounding box center [599, 112] width 211 height 21
paste input "Urszuy"
type input "Urszuy"
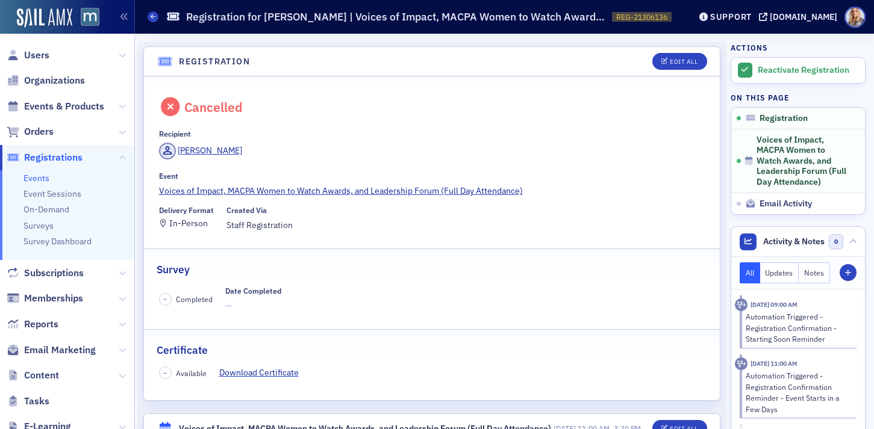
click at [52, 54] on span "Users" at bounding box center [67, 55] width 134 height 26
click at [40, 134] on span "Orders" at bounding box center [39, 131] width 30 height 13
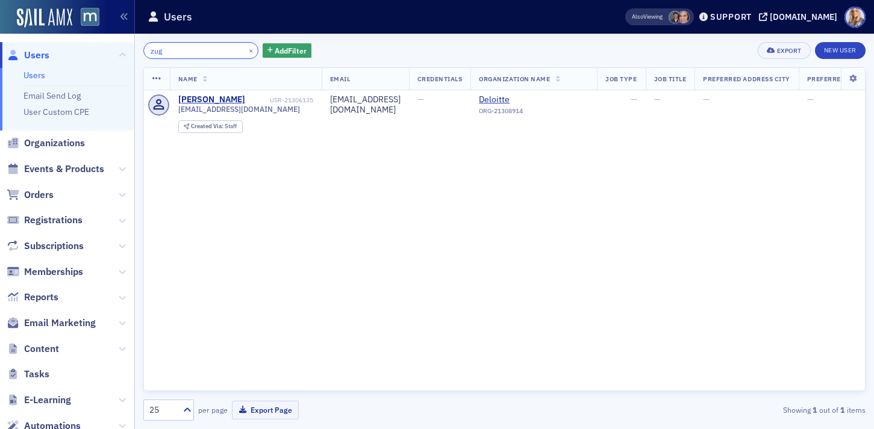
click at [187, 53] on input "zug" at bounding box center [200, 50] width 115 height 17
drag, startPoint x: 187, startPoint y: 53, endPoint x: 133, endPoint y: 53, distance: 54.2
click at [133, 53] on div "Users Users Email Send Log User Custom CPE Organizations Events & Products Orde…" at bounding box center [437, 214] width 874 height 429
paste input "[PERSON_NAME]"
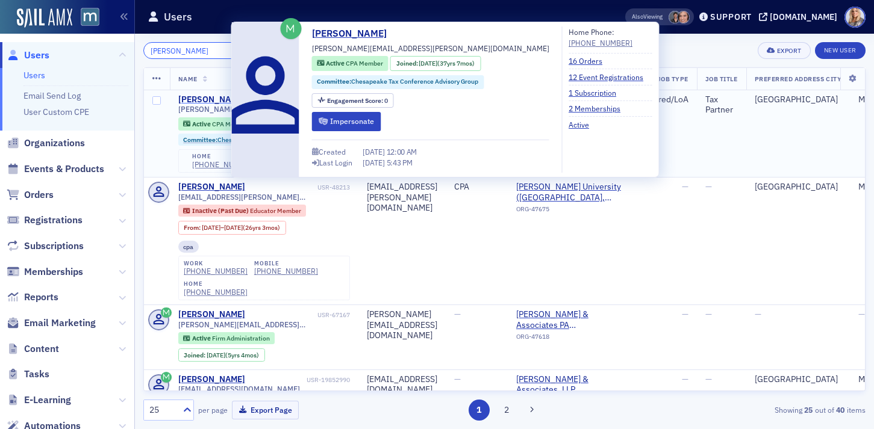
type input "[PERSON_NAME]"
click at [190, 100] on div "[PERSON_NAME]" at bounding box center [211, 100] width 67 height 11
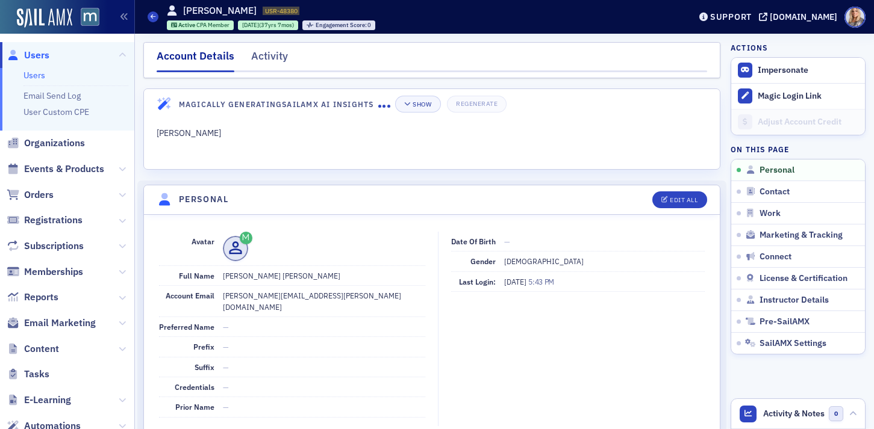
click at [35, 79] on link "Users" at bounding box center [34, 75] width 22 height 11
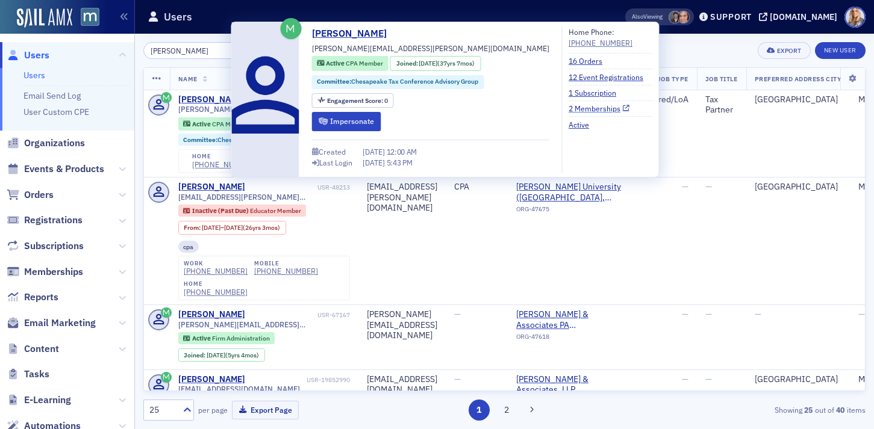
click at [568, 106] on link "2 Memberships" at bounding box center [598, 108] width 61 height 11
click at [568, 92] on link "1 Subscription" at bounding box center [596, 92] width 57 height 11
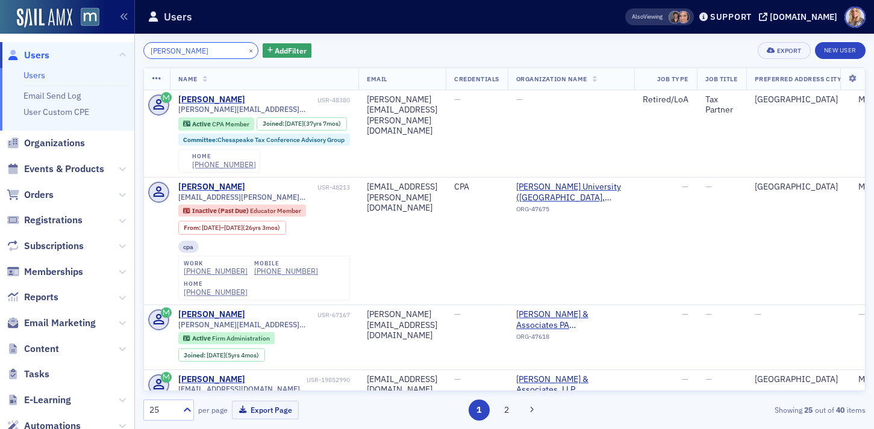
click at [213, 54] on input "Melanie Kletz" at bounding box center [200, 50] width 115 height 17
drag, startPoint x: 213, startPoint y: 54, endPoint x: 116, endPoint y: 53, distance: 96.4
click at [116, 53] on div "Users Users Email Send Log User Custom CPE Organizations Events & Products Orde…" at bounding box center [437, 214] width 874 height 429
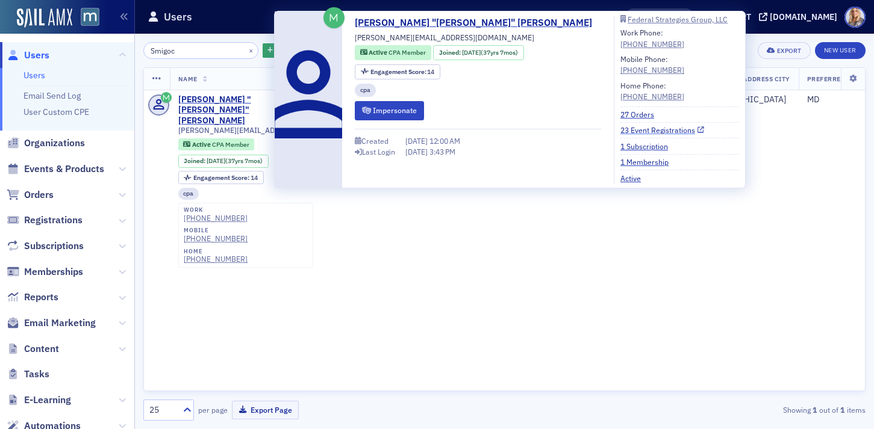
click at [620, 132] on link "23 Event Registrations" at bounding box center [662, 130] width 84 height 11
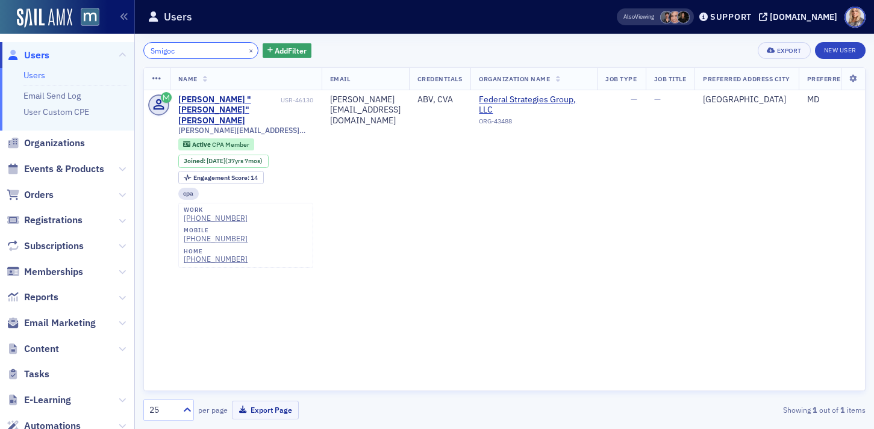
drag, startPoint x: 200, startPoint y: 51, endPoint x: 107, endPoint y: 57, distance: 93.5
click at [107, 57] on div "Users Users Email Send Log User Custom CPE Organizations Events & Products Orde…" at bounding box center [437, 214] width 874 height 429
drag, startPoint x: 179, startPoint y: 55, endPoint x: 122, endPoint y: 53, distance: 57.2
click at [122, 53] on div "Users Users Email Send Log User Custom CPE Organizations Events & Products Orde…" at bounding box center [437, 214] width 874 height 429
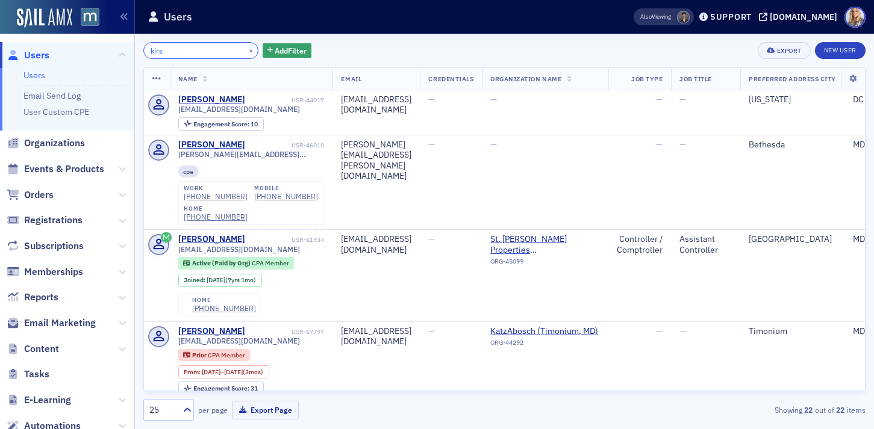
drag, startPoint x: 176, startPoint y: 48, endPoint x: 127, endPoint y: 48, distance: 49.4
click at [126, 48] on div "Users Users Email Send Log User Custom CPE Organizations Events & Products Orde…" at bounding box center [437, 214] width 874 height 429
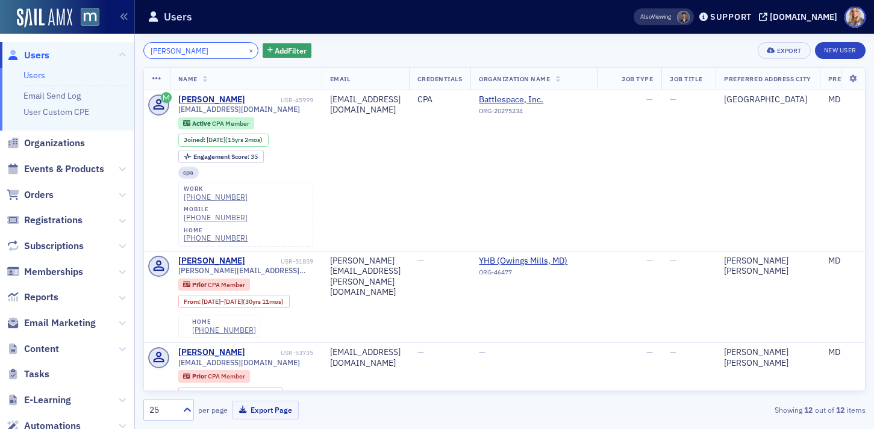
click at [149, 53] on input "levine" at bounding box center [200, 50] width 115 height 17
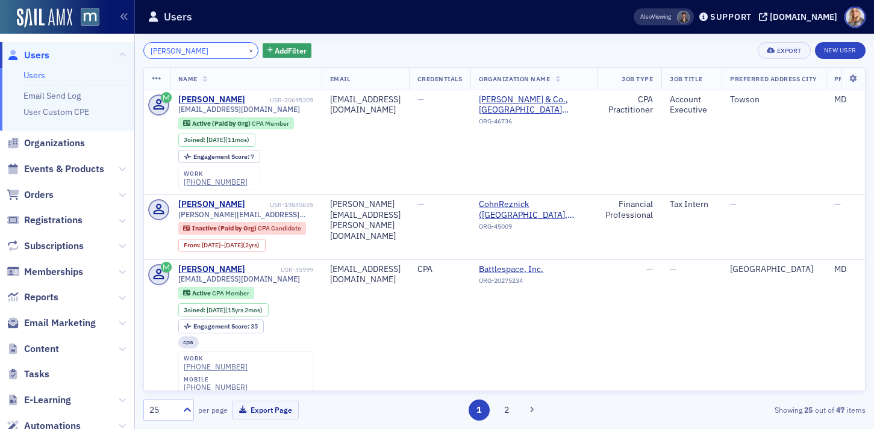
click at [208, 52] on input "Perry levine" at bounding box center [200, 50] width 115 height 17
click at [170, 51] on input "Perry levine" at bounding box center [200, 50] width 115 height 17
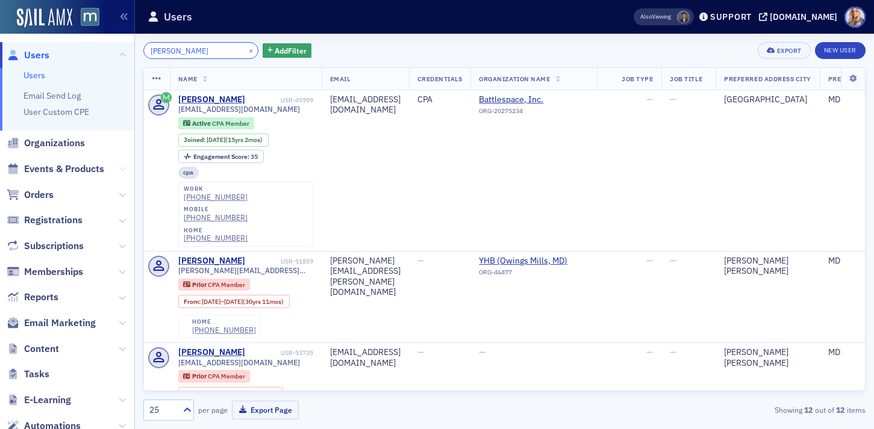
type input "levine"
click at [119, 167] on icon at bounding box center [122, 169] width 7 height 7
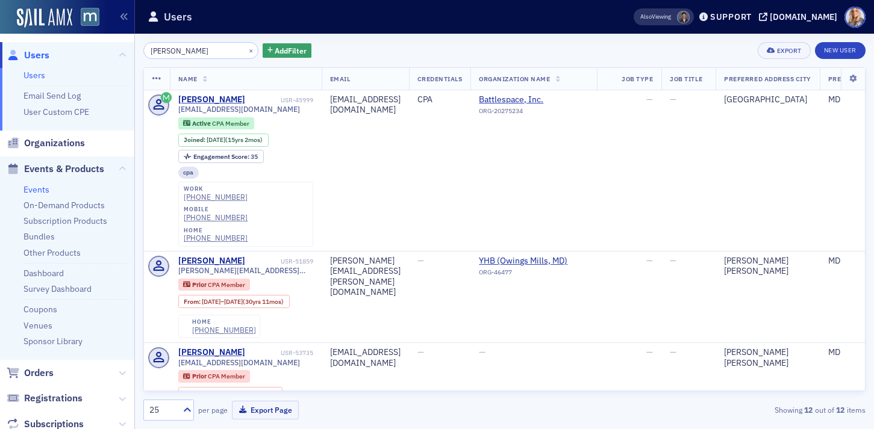
click at [34, 190] on link "Events" at bounding box center [36, 189] width 26 height 11
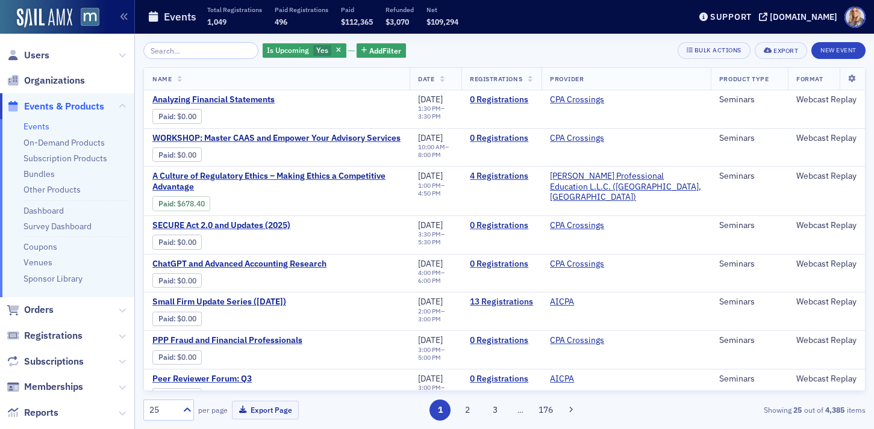
click at [185, 54] on input "search" at bounding box center [200, 50] width 115 height 17
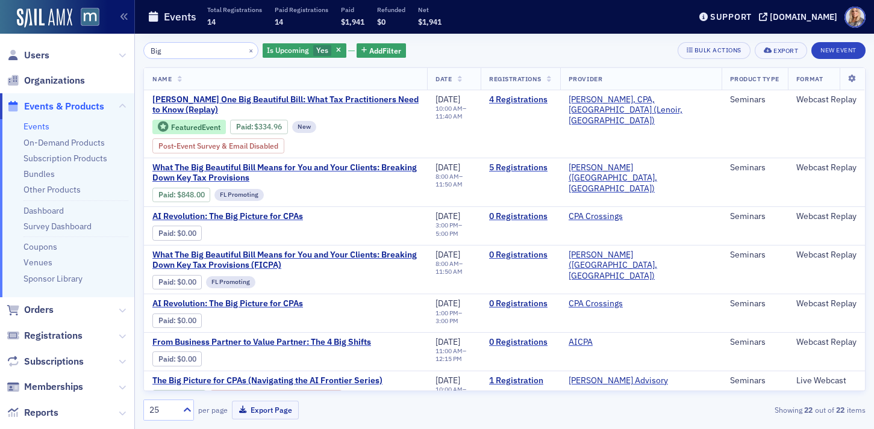
type input "Big"
click at [325, 168] on span "What The Big Beautiful Bill Means for You and Your Clients: Breaking Down Key T…" at bounding box center [285, 173] width 266 height 21
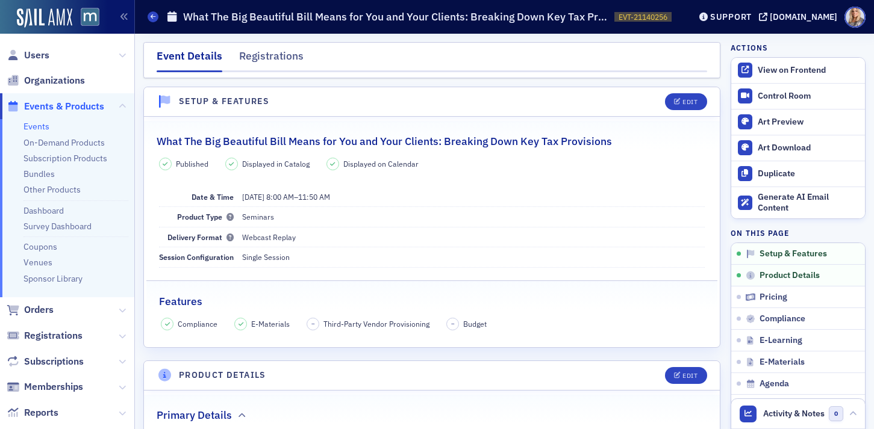
click at [43, 125] on link "Events" at bounding box center [36, 126] width 26 height 11
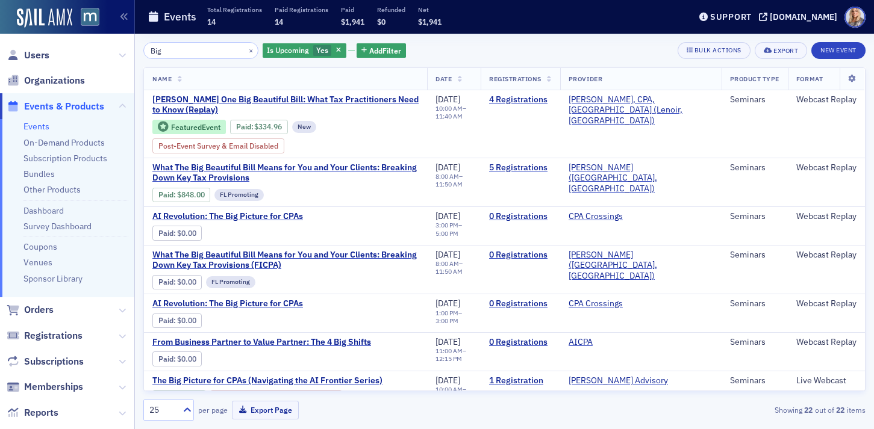
drag, startPoint x: 208, startPoint y: 49, endPoint x: 120, endPoint y: 46, distance: 87.4
click at [120, 46] on div "Users Organizations Events & Products Events On-Demand Products Subscription Pr…" at bounding box center [437, 214] width 874 height 429
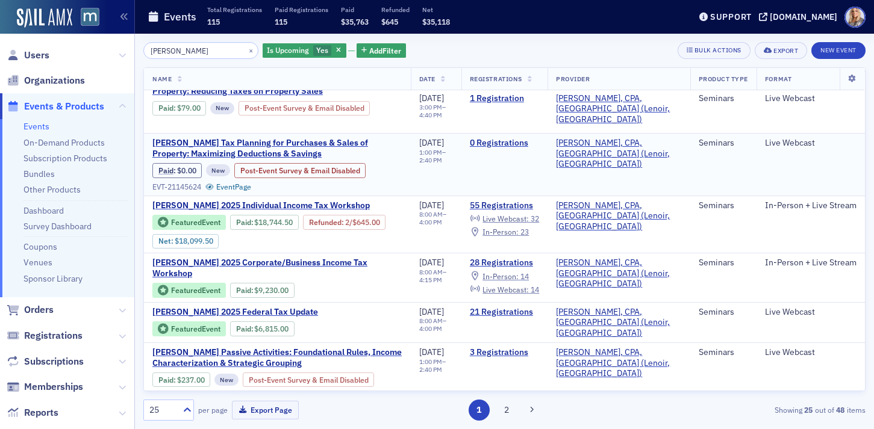
scroll to position [87, 0]
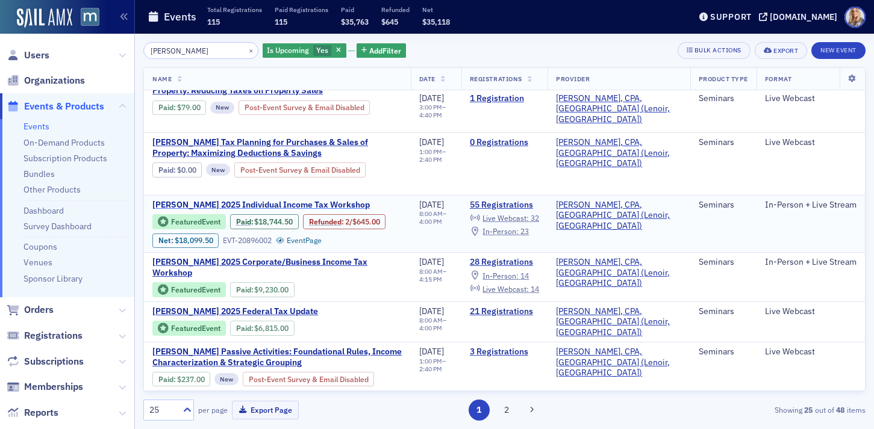
type input "Don FArmer"
click at [331, 205] on span "Don Farmer’s 2025 Individual Income Tax Workshop" at bounding box center [260, 205] width 217 height 11
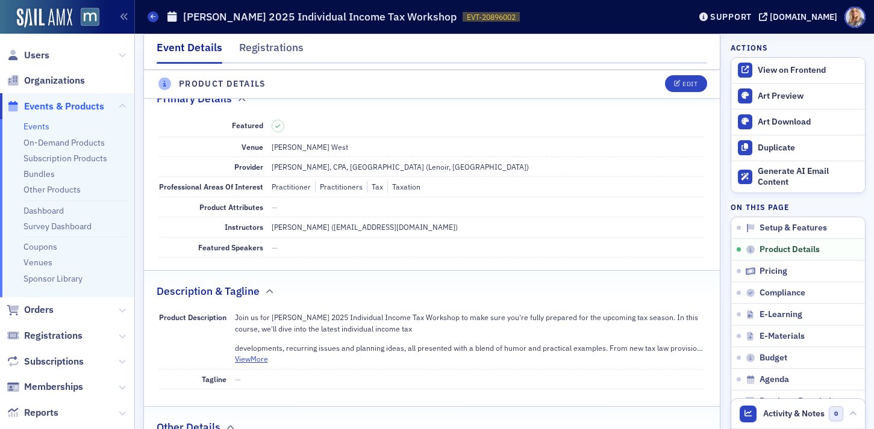
scroll to position [367, 0]
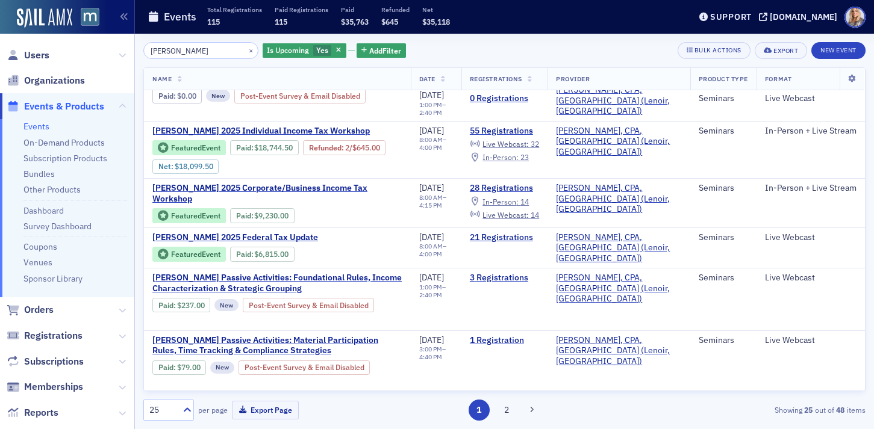
scroll to position [163, 0]
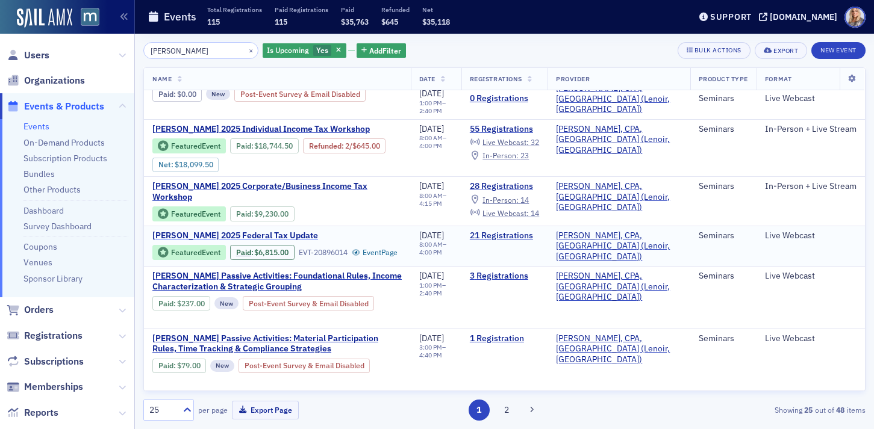
click at [261, 234] on span "Don Farmer’s 2025 Federal Tax Update" at bounding box center [253, 236] width 202 height 11
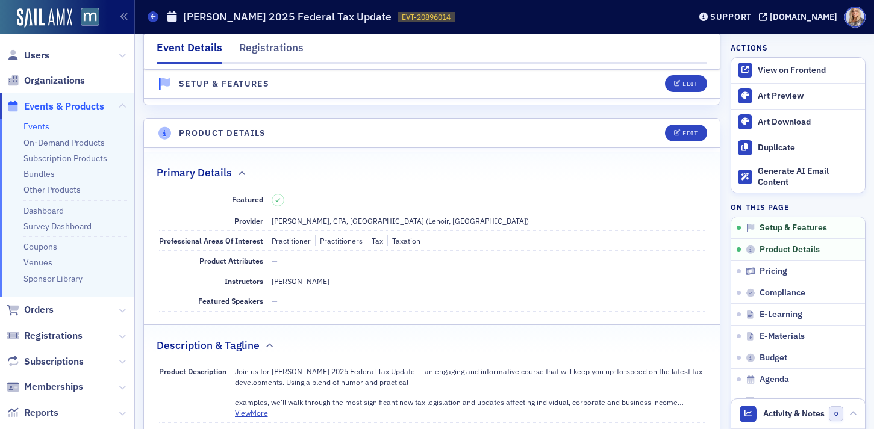
scroll to position [292, 0]
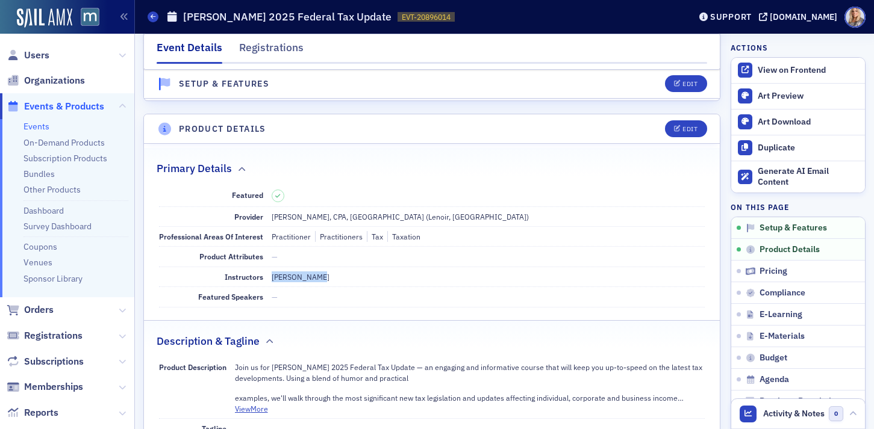
drag, startPoint x: 270, startPoint y: 276, endPoint x: 316, endPoint y: 281, distance: 46.0
click at [316, 281] on div "Vivian Paige" at bounding box center [489, 277] width 434 height 11
copy div "Vivian Paige"
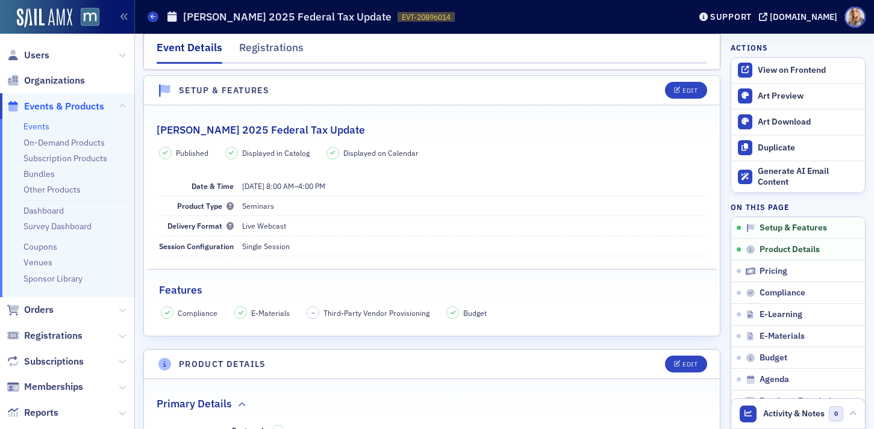
scroll to position [58, 0]
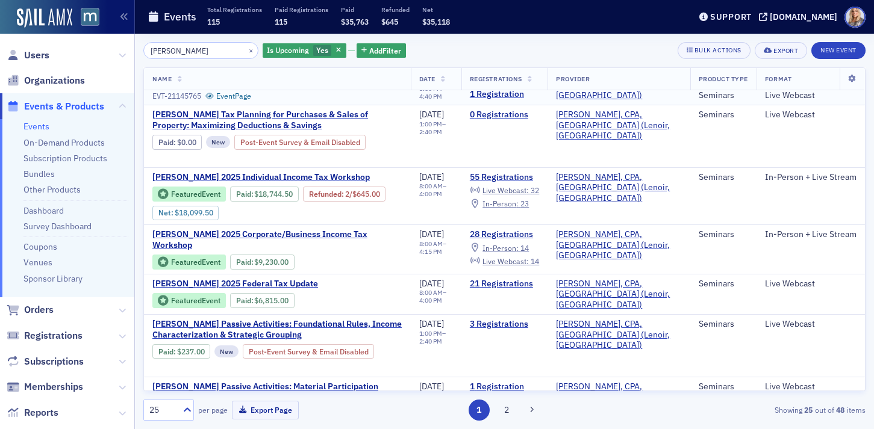
scroll to position [118, 0]
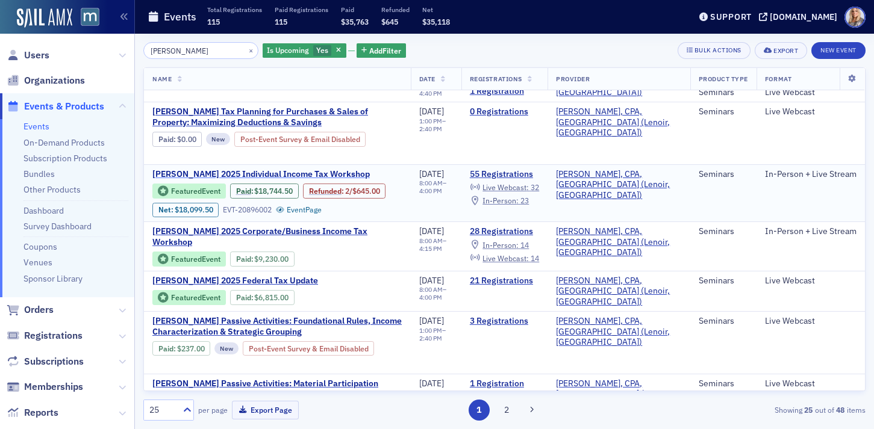
click at [236, 175] on span "Don Farmer’s 2025 Individual Income Tax Workshop" at bounding box center [260, 174] width 217 height 11
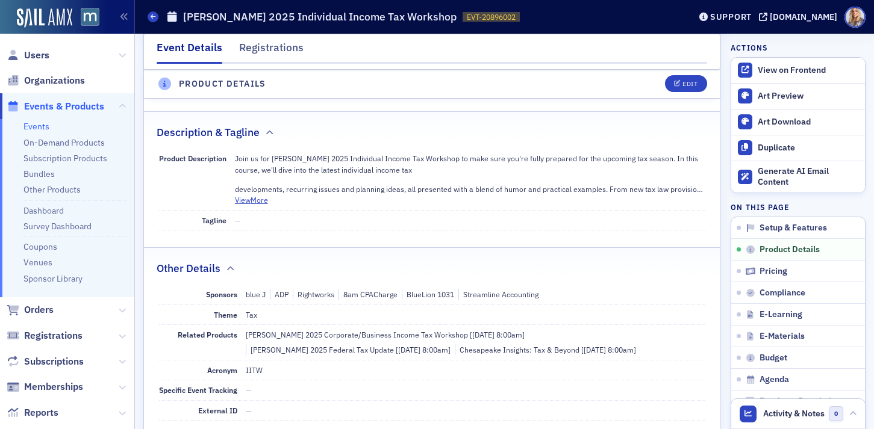
scroll to position [523, 0]
click at [261, 198] on button "View More" at bounding box center [251, 198] width 33 height 11
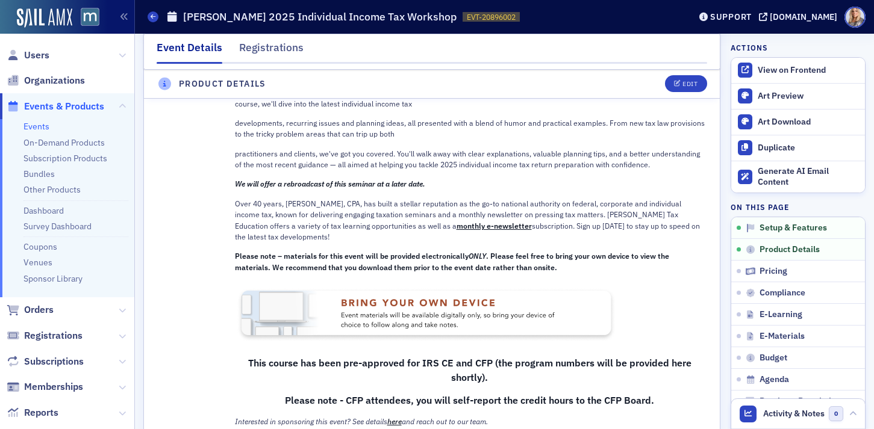
scroll to position [0, 0]
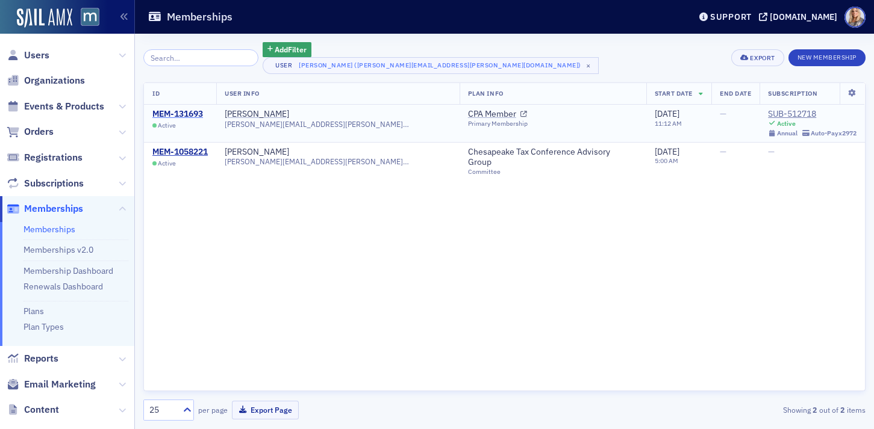
click at [179, 111] on div "MEM-131693" at bounding box center [177, 114] width 51 height 11
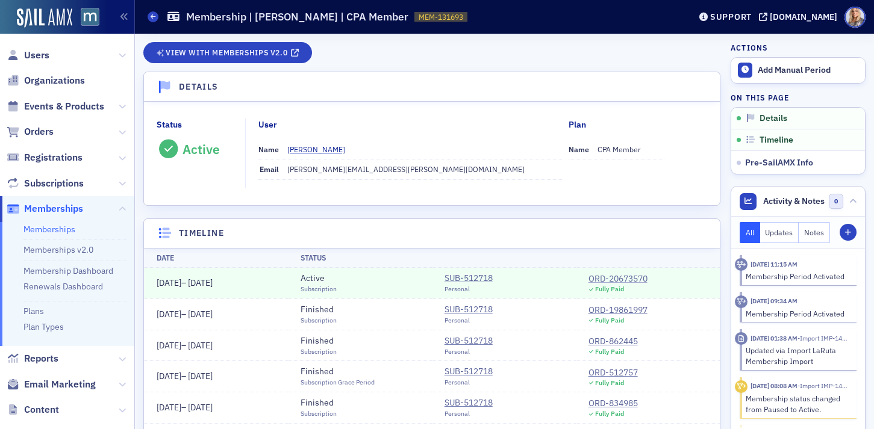
click at [603, 276] on div "ORD-20673570" at bounding box center [617, 279] width 59 height 13
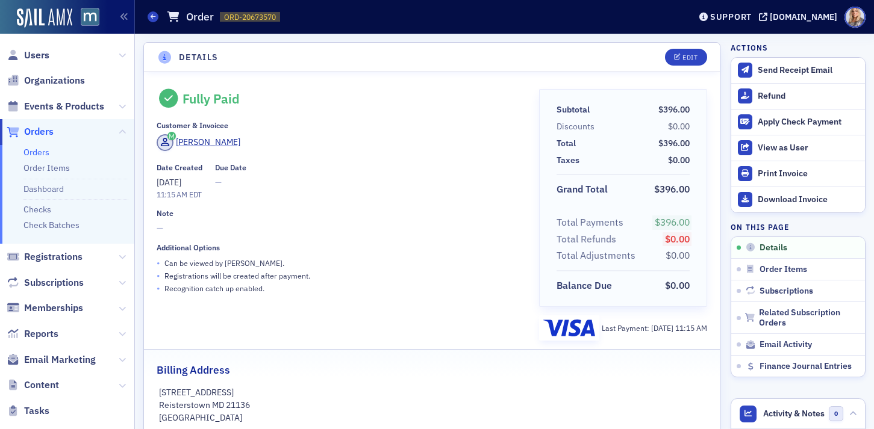
click at [360, 381] on fieldset "Billing Address [STREET_ADDRESS]" at bounding box center [432, 388] width 576 height 79
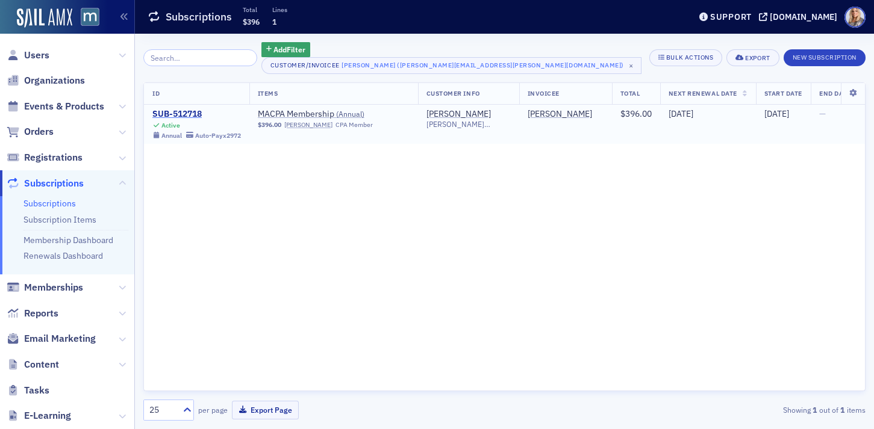
click at [169, 112] on div "SUB-512718" at bounding box center [196, 114] width 89 height 11
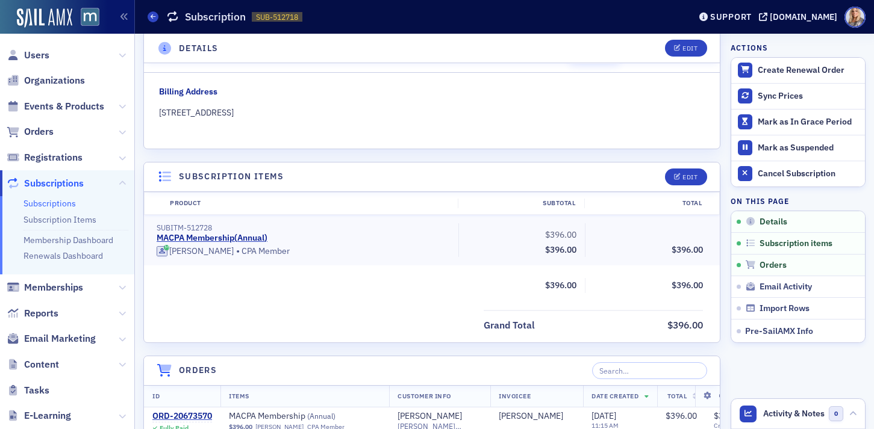
scroll to position [193, 0]
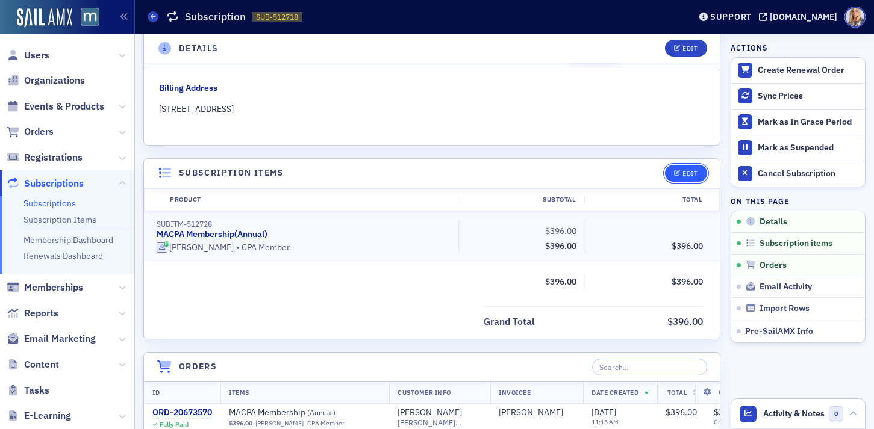
click at [685, 175] on div "Edit" at bounding box center [689, 173] width 15 height 7
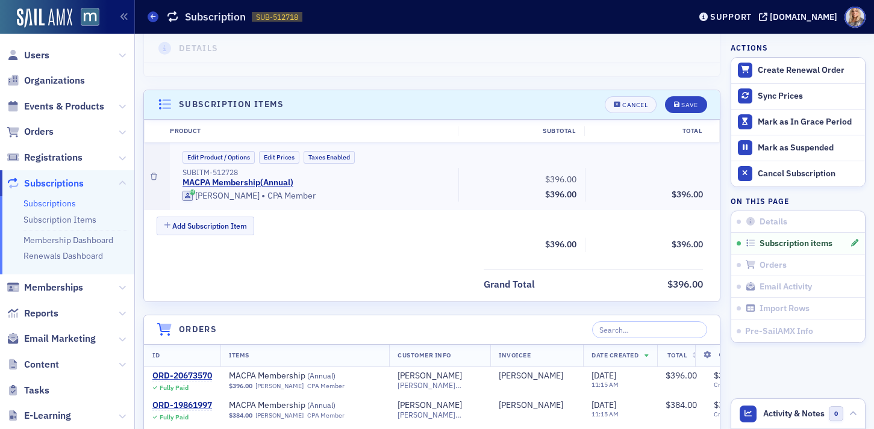
scroll to position [263, 0]
click at [214, 155] on button "Edit Product / Options" at bounding box center [218, 156] width 72 height 13
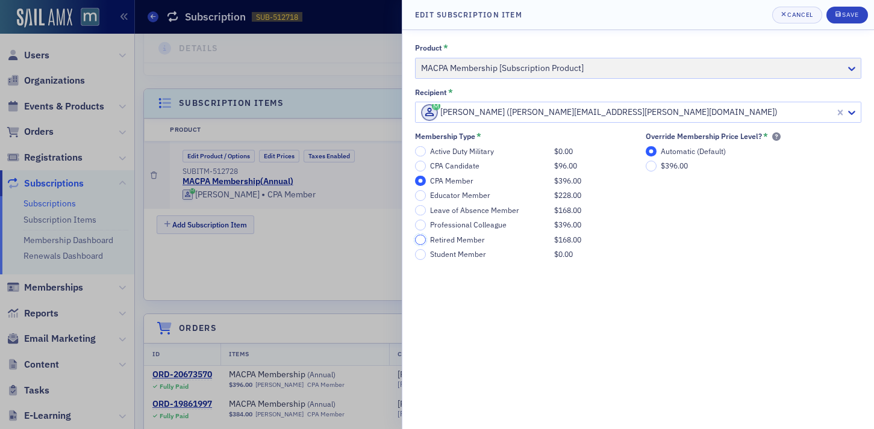
click at [420, 237] on input "Retired Member $168.00" at bounding box center [420, 240] width 11 height 11
click at [850, 19] on span "Save" at bounding box center [846, 15] width 23 height 10
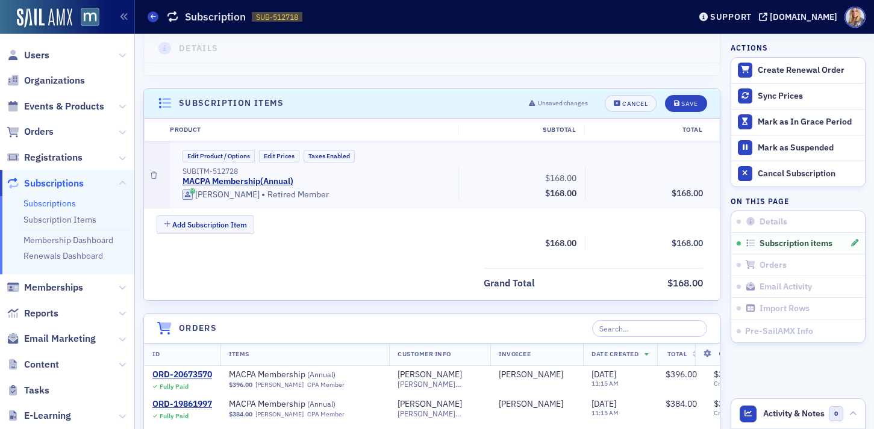
click at [692, 93] on header "Subscription items Unsaved changes Cancel Save" at bounding box center [432, 104] width 576 height 30
click at [685, 102] on div "Save" at bounding box center [689, 104] width 16 height 7
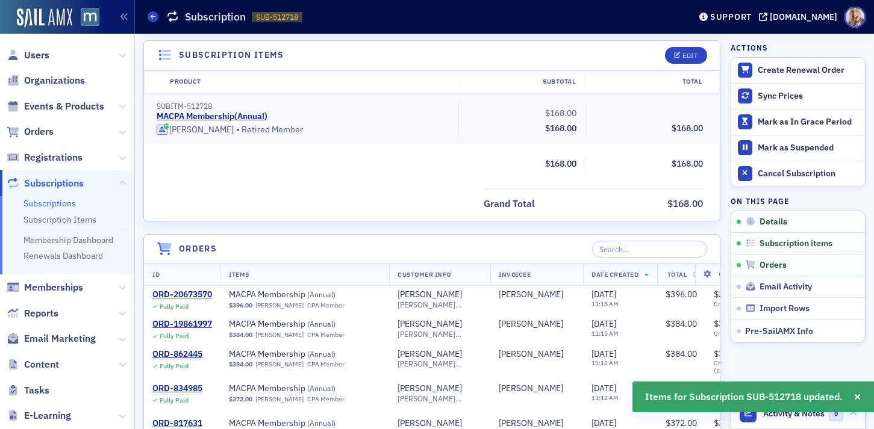
scroll to position [0, 0]
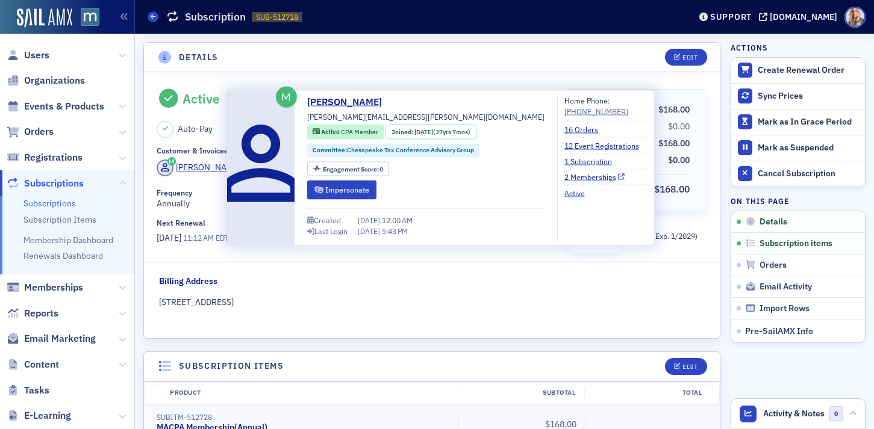
click at [564, 175] on link "2 Memberships" at bounding box center [594, 177] width 61 height 11
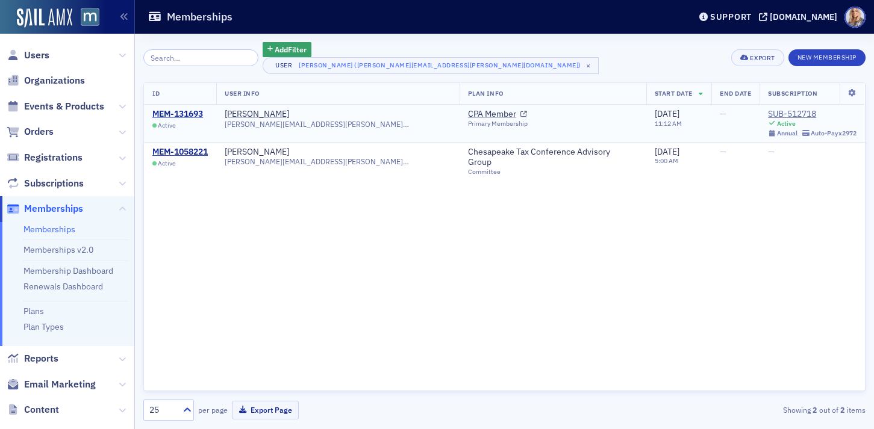
click at [194, 117] on div "MEM-131693" at bounding box center [177, 114] width 51 height 11
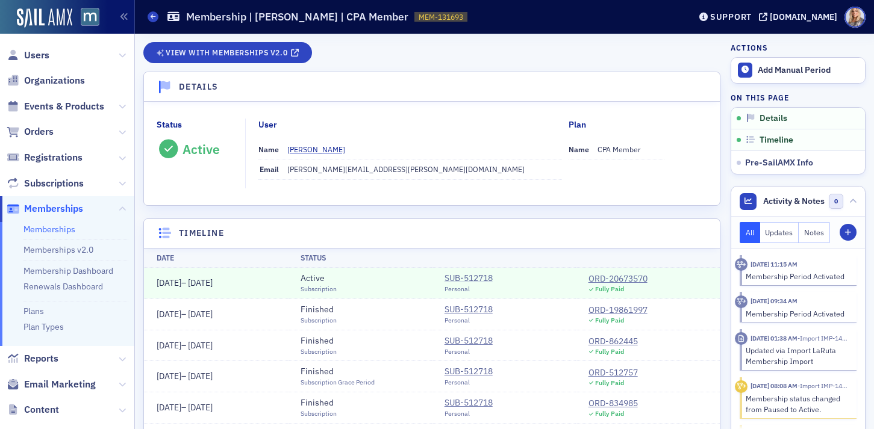
click at [475, 276] on div "SUB-512718" at bounding box center [468, 278] width 48 height 13
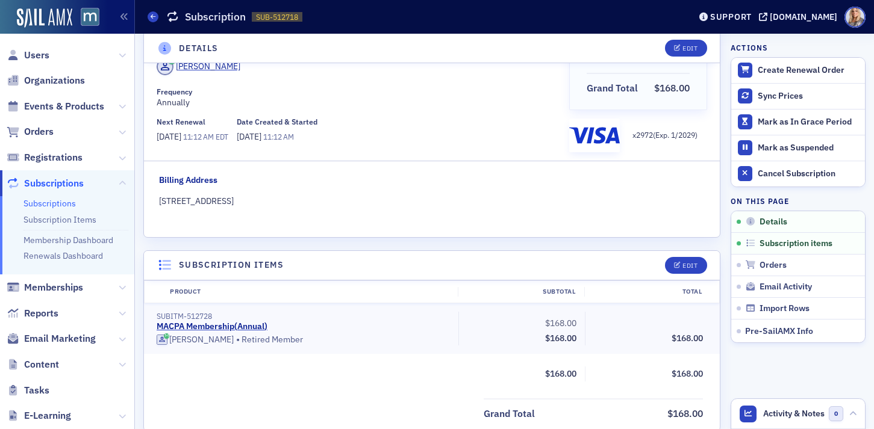
scroll to position [102, 0]
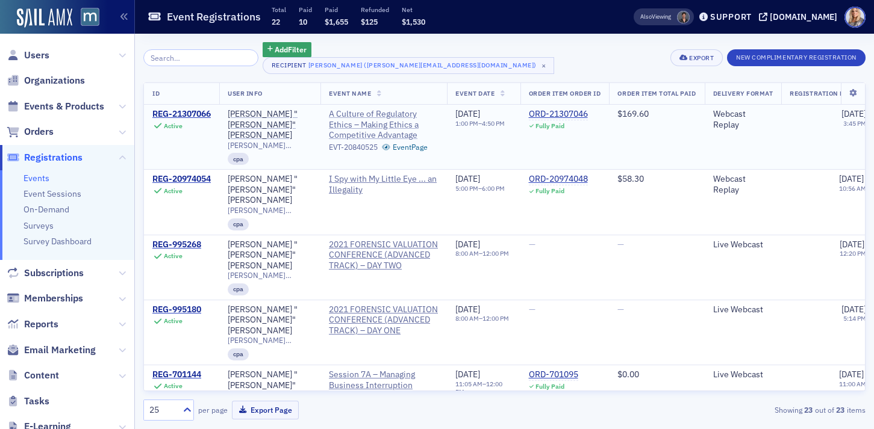
click at [394, 131] on span "A Culture of Regulatory Ethics – Making Ethics a Competitive Advantage" at bounding box center [384, 125] width 110 height 32
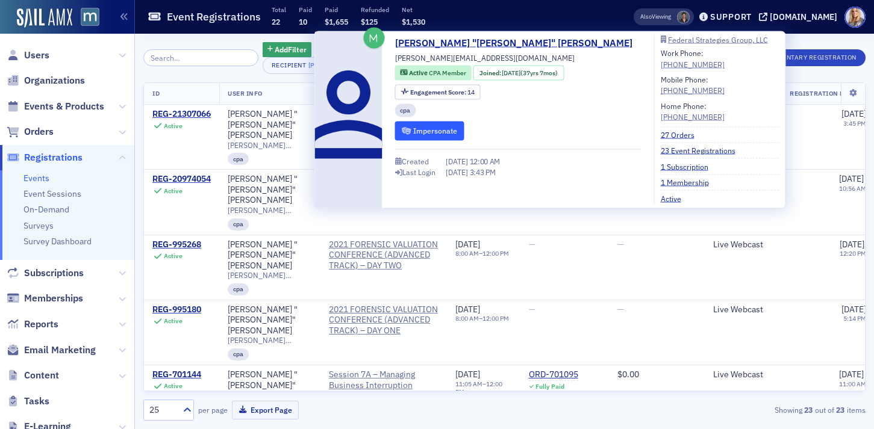
click at [416, 130] on button "Impersonate" at bounding box center [429, 131] width 69 height 19
click at [440, 132] on button "Impersonate" at bounding box center [429, 131] width 69 height 19
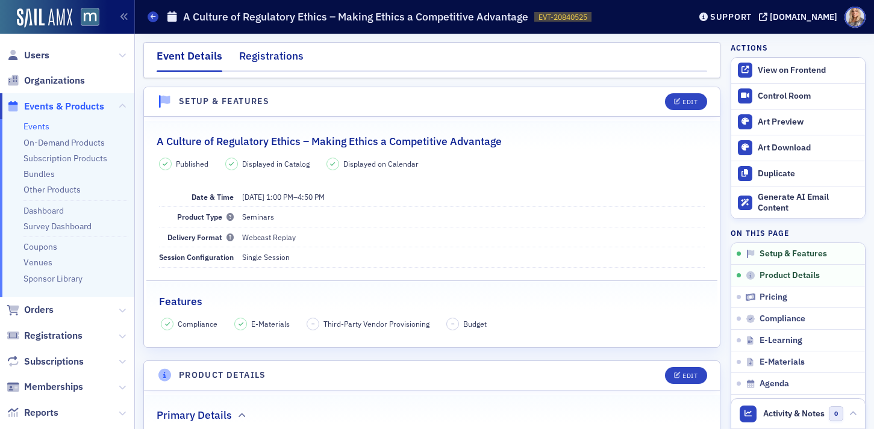
click at [282, 59] on div "Registrations" at bounding box center [271, 59] width 64 height 22
